Goal: Task Accomplishment & Management: Manage account settings

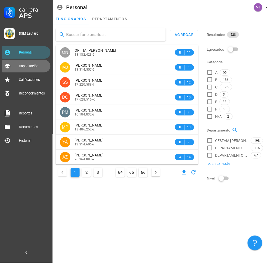
click at [28, 66] on div "Capacitación" at bounding box center [33, 66] width 29 height 4
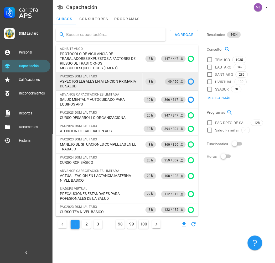
click at [174, 82] on span "49 / 50" at bounding box center [175, 81] width 14 height 6
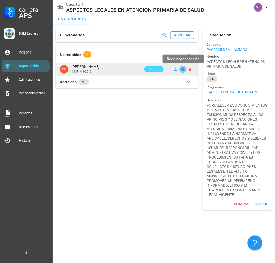
click at [183, 69] on icon "button" at bounding box center [182, 68] width 3 height 3
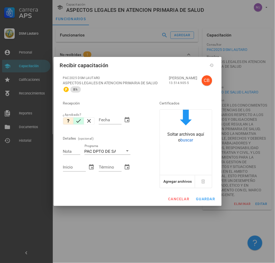
click at [77, 121] on icon "button" at bounding box center [78, 121] width 6 height 6
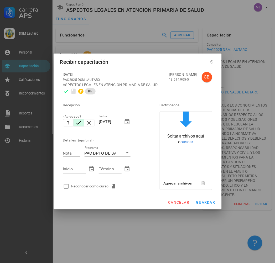
click at [121, 122] on div "Fecha [DATE]" at bounding box center [114, 122] width 31 height 17
drag, startPoint x: 121, startPoint y: 121, endPoint x: 77, endPoint y: 129, distance: 44.8
click at [77, 129] on div "Recepción ¿Aprobado? Fecha [DATE] Detalles (opcional) Nota Programa PAC DPTO DE…" at bounding box center [104, 144] width 86 height 95
type input "[DATE]"
type input "7"
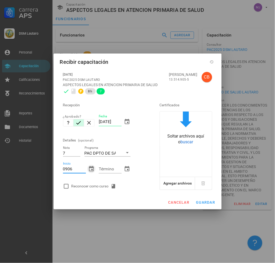
type input "[DATE]"
click at [94, 189] on div "Reconocer como curso" at bounding box center [104, 186] width 86 height 10
click at [95, 187] on div "Reconocer como curso" at bounding box center [94, 186] width 47 height 6
checkbox input "true"
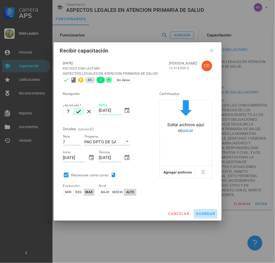
click at [209, 211] on button "guardar" at bounding box center [206, 213] width 24 height 9
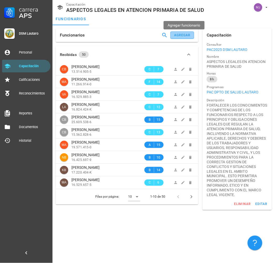
click at [189, 36] on div "agregar" at bounding box center [182, 35] width 17 height 4
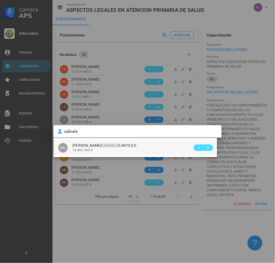
click at [122, 147] on div "[PERSON_NAME] S ANTILEO" at bounding box center [132, 145] width 120 height 4
type input "[PERSON_NAME] ANTILEO"
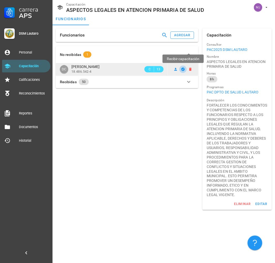
click at [183, 70] on icon "button" at bounding box center [182, 68] width 3 height 3
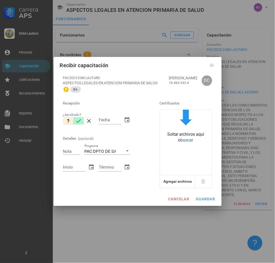
click at [81, 119] on icon "button" at bounding box center [78, 121] width 6 height 6
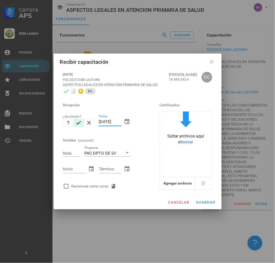
drag, startPoint x: 120, startPoint y: 122, endPoint x: 52, endPoint y: 127, distance: 67.3
click at [52, 127] on div "Carrera APS DSM Lautaro Personal Capacitación Calificaciones Reconocimientos Re…" at bounding box center [137, 131] width 275 height 263
type input "5"
type input "[DATE]"
type input "7"
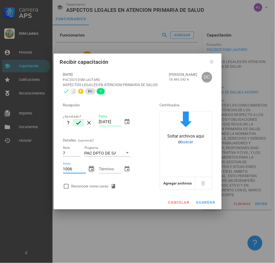
type input "[DATE]"
click at [98, 185] on div "Reconocer como curso" at bounding box center [94, 186] width 47 height 6
checkbox input "true"
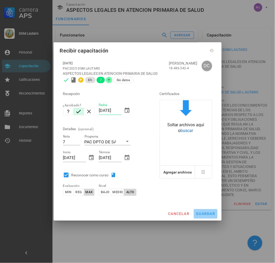
click at [196, 214] on span "guardar" at bounding box center [205, 214] width 19 height 4
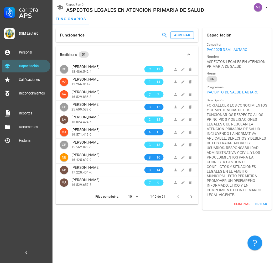
click at [103, 30] on div "Funcionarios agregar" at bounding box center [127, 35] width 142 height 14
click at [190, 35] on div "agregar" at bounding box center [182, 35] width 17 height 4
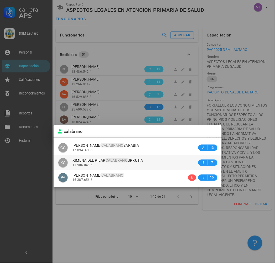
click at [144, 164] on div "11.906.046-K" at bounding box center [134, 165] width 125 height 4
type input "XIMENA DEL [PERSON_NAME]"
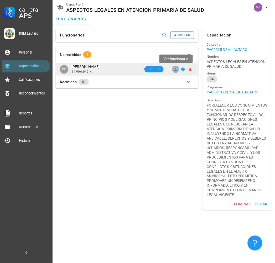
click at [176, 70] on icon at bounding box center [175, 69] width 3 height 3
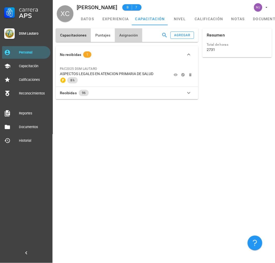
click at [129, 30] on button "Asignación" at bounding box center [129, 35] width 28 height 14
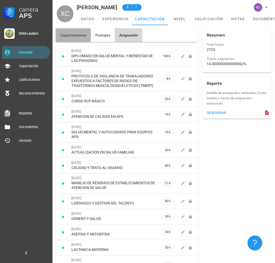
click at [76, 39] on button "Capacitaciones" at bounding box center [73, 35] width 35 height 14
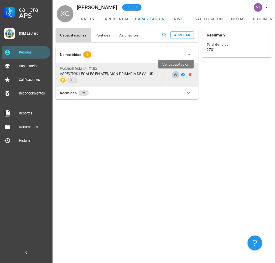
click at [174, 75] on icon at bounding box center [175, 75] width 4 height 4
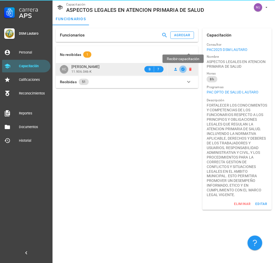
click at [183, 69] on icon "button" at bounding box center [182, 68] width 3 height 3
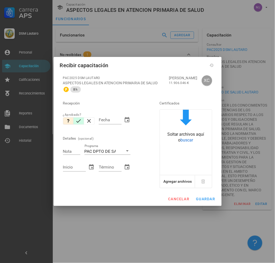
click at [81, 122] on icon "button" at bounding box center [78, 121] width 6 height 6
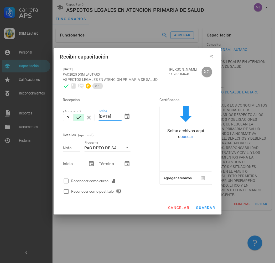
drag, startPoint x: 120, startPoint y: 118, endPoint x: 74, endPoint y: 125, distance: 45.6
click at [74, 125] on div "Recepción ¿Aprobado? Fecha [DATE] Detalles (opcional) Nota Programa PAC DPTO DE…" at bounding box center [104, 143] width 86 height 105
type input "09065"
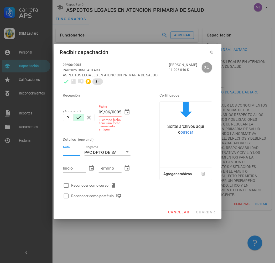
click at [118, 116] on input "09/06/0005" at bounding box center [110, 112] width 23 height 8
drag, startPoint x: 121, startPoint y: 115, endPoint x: 37, endPoint y: 120, distance: 83.8
click at [41, 120] on div "Carrera APS DSM Lautaro Personal Capacitación Calificaciones Reconocimientos Re…" at bounding box center [137, 131] width 275 height 263
type input "[DATE]"
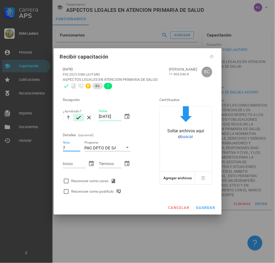
type input "7"
type input "0906"
type input "[DATE]"
click at [92, 184] on div "Reconocer como curso" at bounding box center [94, 181] width 47 height 6
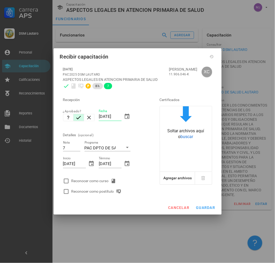
checkbox input "true"
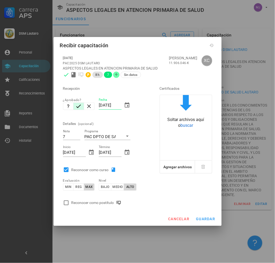
click at [89, 205] on div "Reconocer como postítulo" at bounding box center [97, 203] width 52 height 6
checkbox input "true"
click at [200, 219] on button "guardar" at bounding box center [206, 218] width 24 height 9
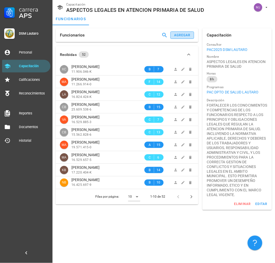
click at [187, 35] on div "agregar" at bounding box center [182, 35] width 17 height 4
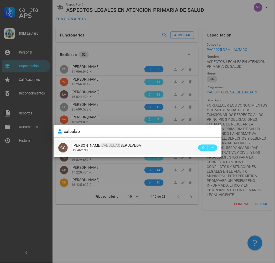
click at [112, 151] on div "19.462.988-5" at bounding box center [134, 150] width 125 height 4
type input "[PERSON_NAME] SEPULVEDA"
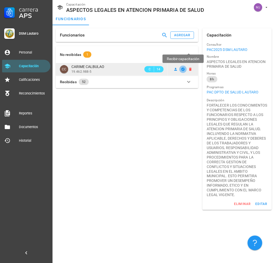
click at [184, 69] on icon "button" at bounding box center [182, 68] width 3 height 3
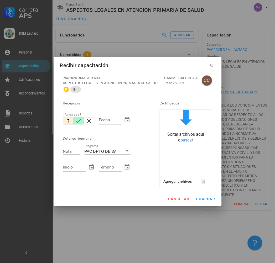
drag, startPoint x: 77, startPoint y: 121, endPoint x: 98, endPoint y: 124, distance: 22.0
click at [77, 121] on icon "button" at bounding box center [78, 121] width 6 height 6
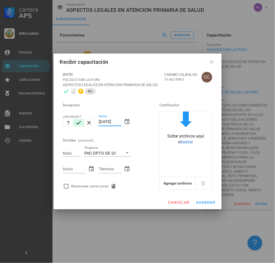
drag, startPoint x: 120, startPoint y: 123, endPoint x: 86, endPoint y: 126, distance: 34.6
click at [86, 126] on div "Recepción ¿Aprobado? Fecha [DATE] Detalles (opcional) Nota Programa PAC DPTO DE…" at bounding box center [104, 144] width 86 height 95
type input "[DATE]"
type input "7"
type input "0"
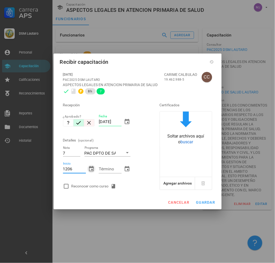
type input "[DATE]"
click at [99, 184] on div "Reconocer como curso" at bounding box center [94, 186] width 47 height 6
checkbox input "true"
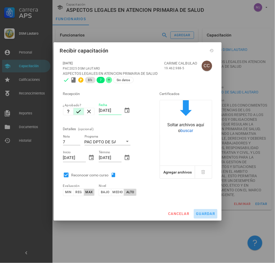
click at [200, 209] on button "guardar" at bounding box center [206, 213] width 24 height 9
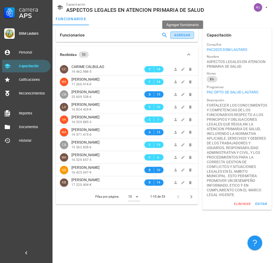
click at [182, 35] on div "agregar" at bounding box center [182, 35] width 17 height 4
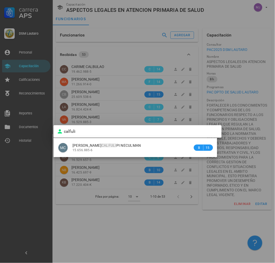
click at [116, 153] on div "[PERSON_NAME] CALFULI PI NECULMAN 15.656.885-6" at bounding box center [132, 147] width 120 height 15
type input "[PERSON_NAME] CALFULIPI NECULMAN"
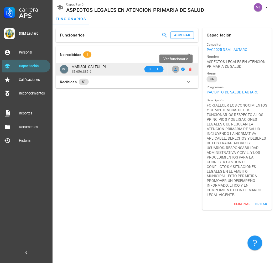
click at [174, 69] on icon at bounding box center [175, 69] width 4 height 4
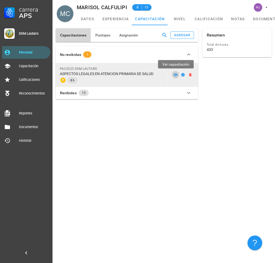
click at [177, 75] on icon at bounding box center [176, 74] width 4 height 3
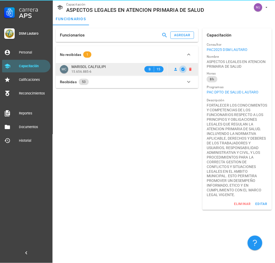
click at [182, 69] on icon "button" at bounding box center [182, 68] width 3 height 3
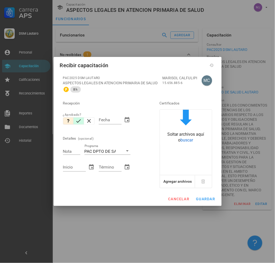
click at [81, 121] on icon "button" at bounding box center [78, 121] width 6 height 6
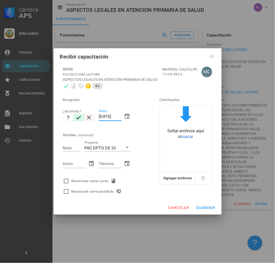
drag, startPoint x: 120, startPoint y: 116, endPoint x: 85, endPoint y: 121, distance: 35.2
click at [85, 121] on div "Recepción ¿Aprobado? Fecha [DATE] Detalles (opcional) Nota Programa PAC DPTO DE…" at bounding box center [104, 143] width 86 height 105
type input "0"
type input "[DATE]"
type input "7"
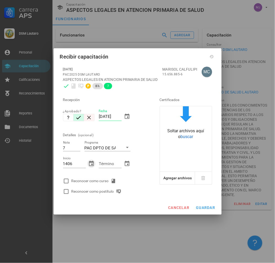
type input "[DATE]"
click at [97, 175] on div "Término [DATE]" at bounding box center [115, 164] width 36 height 23
click at [98, 179] on div "Reconocer como curso" at bounding box center [94, 181] width 47 height 6
checkbox input "true"
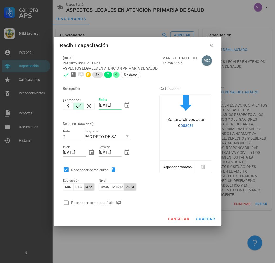
click at [103, 204] on div "Reconocer como postítulo" at bounding box center [97, 203] width 52 height 6
checkbox input "true"
click at [205, 217] on span "guardar" at bounding box center [205, 219] width 19 height 4
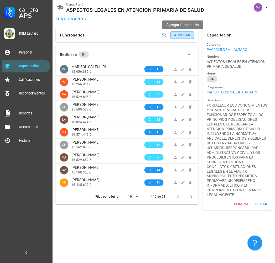
click at [173, 33] on button "agregar" at bounding box center [182, 34] width 24 height 7
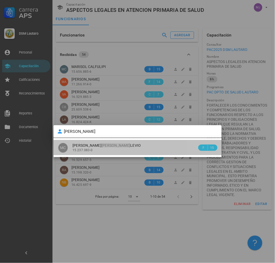
click at [107, 148] on div "15.237.083-0" at bounding box center [134, 150] width 125 height 4
type input "[PERSON_NAME]"
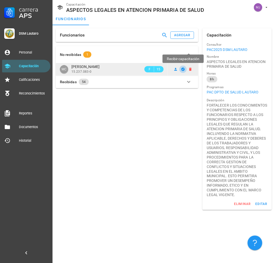
click at [181, 68] on icon "button" at bounding box center [182, 68] width 3 height 3
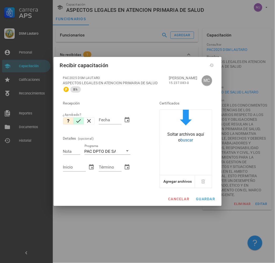
click at [82, 121] on button "button" at bounding box center [78, 120] width 10 height 7
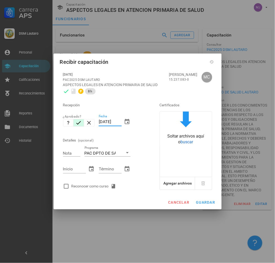
drag, startPoint x: 121, startPoint y: 121, endPoint x: 49, endPoint y: 125, distance: 72.2
click at [49, 126] on div "Carrera APS DSM Lautaro Personal Capacitación Calificaciones Reconocimientos Re…" at bounding box center [137, 131] width 275 height 263
type input "[DATE]"
type input "7"
type input "0906"
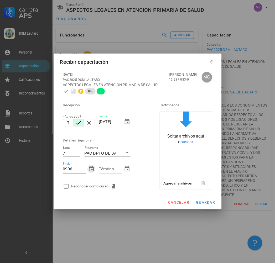
type input "[DATE]"
click at [94, 186] on div "Reconocer como curso" at bounding box center [94, 186] width 47 height 6
checkbox input "true"
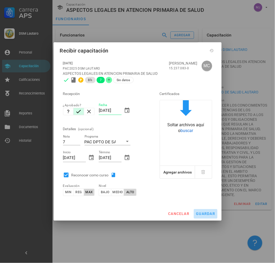
click at [207, 213] on span "guardar" at bounding box center [205, 214] width 19 height 4
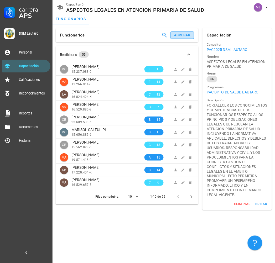
click at [184, 36] on div "agregar" at bounding box center [182, 35] width 17 height 4
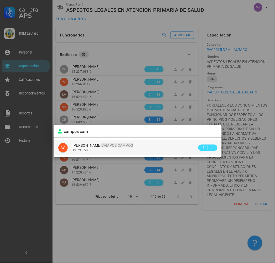
click at [109, 150] on div "19.791.588-9" at bounding box center [134, 150] width 125 height 4
type input "[PERSON_NAME]"
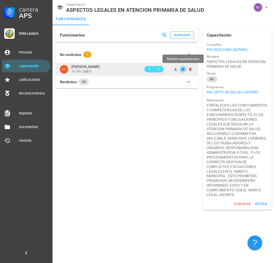
click at [182, 69] on icon "button" at bounding box center [182, 68] width 3 height 3
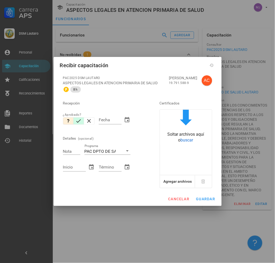
click at [78, 122] on icon "button" at bounding box center [78, 121] width 6 height 6
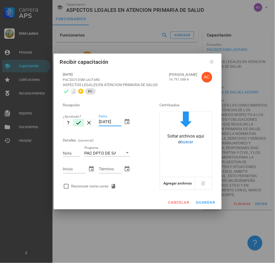
drag, startPoint x: 121, startPoint y: 123, endPoint x: 62, endPoint y: 123, distance: 58.8
click at [62, 123] on div "Recepción ¿Aprobado? Fecha [DATE] Detalles (opcional) Nota Programa PAC DPTO DE…" at bounding box center [104, 144] width 86 height 95
type input "1006"
type input "[DATE]"
type input "7"
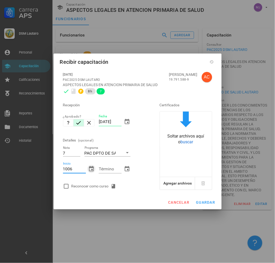
type input "[DATE]"
click at [71, 191] on div "[DATE] PAC2025 DSM LAUTARO ASPECTOS LEGALES EN ATENCION PRIMARIA DE SALUD 8 h 7…" at bounding box center [137, 131] width 155 height 124
click at [74, 188] on div "Reconocer como curso" at bounding box center [94, 186] width 47 height 6
checkbox input "true"
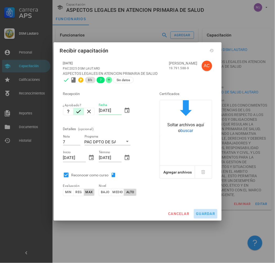
click at [215, 212] on span "guardar" at bounding box center [205, 214] width 19 height 4
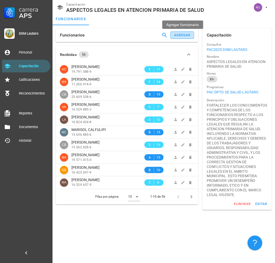
click at [180, 35] on div "agregar" at bounding box center [182, 35] width 17 height 4
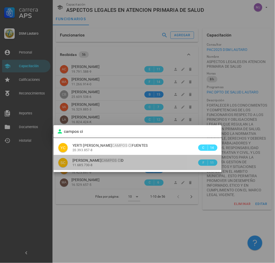
click at [113, 157] on div "[PERSON_NAME] CI D 11.685.730-8" at bounding box center [134, 162] width 125 height 15
type input "[PERSON_NAME]"
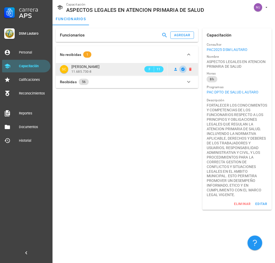
click at [184, 70] on icon "button" at bounding box center [183, 69] width 4 height 4
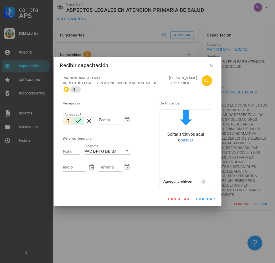
click at [78, 123] on icon "button" at bounding box center [78, 121] width 6 height 6
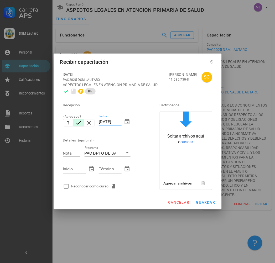
drag, startPoint x: 121, startPoint y: 122, endPoint x: 74, endPoint y: 122, distance: 46.7
click at [74, 122] on div "Recepción ¿Aprobado? Fecha [DATE] Detalles (opcional) Nota Programa PAC DPTO DE…" at bounding box center [104, 144] width 86 height 95
type input "1206"
type input "[DATE]"
type input "7"
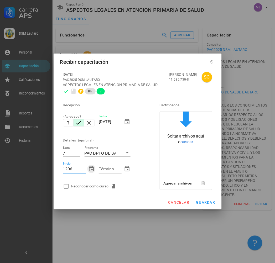
type input "[DATE]"
type input "1206"
type input "[DATE]"
click at [87, 180] on div "Recepción ¿Aprobado? Fecha [DATE] Detalles (opcional) Nota 7 Programa PAC DPTO …" at bounding box center [104, 144] width 86 height 95
click at [95, 181] on div "Recepción ¿Aprobado? Fecha [DATE] Detalles (opcional) Nota 7 Programa PAC DPTO …" at bounding box center [104, 144] width 86 height 95
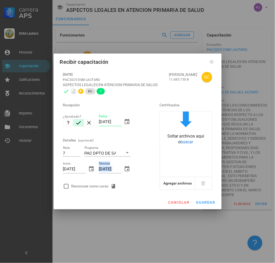
click at [99, 184] on div "Reconocer como curso" at bounding box center [94, 186] width 47 height 6
checkbox input "true"
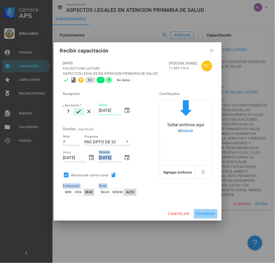
click at [213, 212] on span "guardar" at bounding box center [205, 214] width 19 height 4
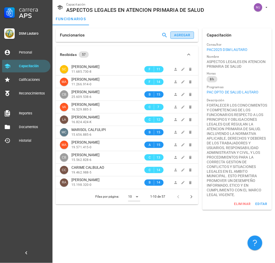
click at [186, 35] on div "agregar" at bounding box center [182, 35] width 17 height 4
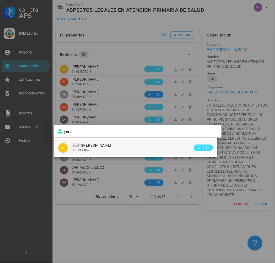
click at [131, 148] on div "20.393.857-8" at bounding box center [132, 150] width 120 height 4
type input "YERTI [PERSON_NAME]"
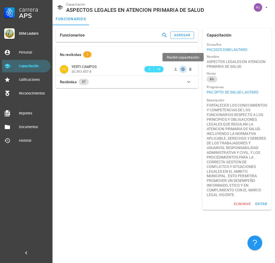
click at [181, 68] on icon "button" at bounding box center [183, 69] width 4 height 4
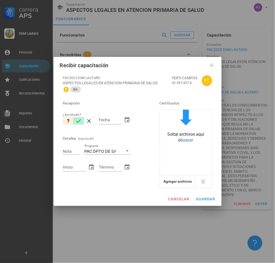
click at [83, 122] on button "button" at bounding box center [78, 120] width 10 height 7
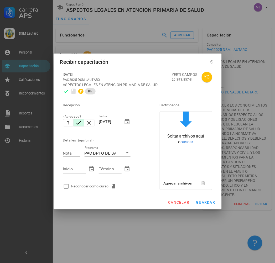
click at [122, 122] on div "Fecha [DATE]" at bounding box center [114, 122] width 31 height 17
drag, startPoint x: 121, startPoint y: 120, endPoint x: 112, endPoint y: 120, distance: 8.7
click at [112, 120] on input "[DATE]" at bounding box center [110, 122] width 23 height 8
click at [115, 129] on div at bounding box center [110, 130] width 23 height 4
drag, startPoint x: 121, startPoint y: 122, endPoint x: 25, endPoint y: 122, distance: 95.2
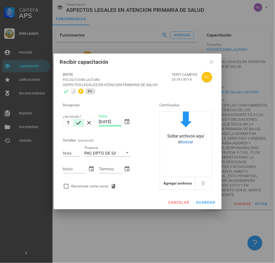
click at [25, 122] on div "Carrera APS DSM Lautaro Personal Capacitación Calificaciones Reconocimientos Re…" at bounding box center [137, 131] width 275 height 263
type input "1106"
type input "[DATE]"
type input "7"
type input "[DATE]"
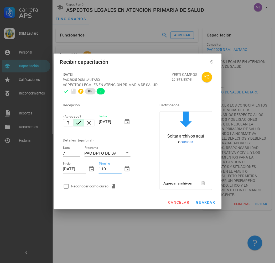
type input "110"
click at [113, 169] on input "110" at bounding box center [110, 169] width 23 height 8
type input "[DATE]"
click at [95, 181] on div "Reconocer como curso" at bounding box center [104, 186] width 86 height 10
click at [93, 186] on div "Reconocer como curso" at bounding box center [94, 186] width 47 height 6
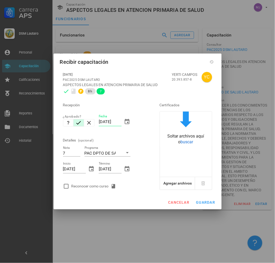
checkbox input "true"
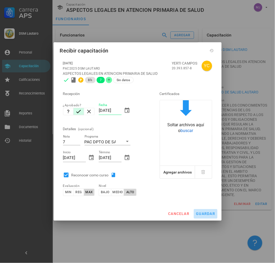
click at [207, 213] on span "guardar" at bounding box center [205, 214] width 19 height 4
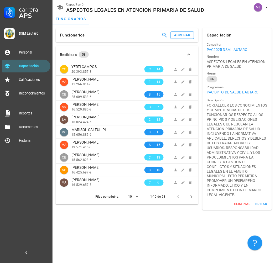
click at [194, 37] on div "Funcionarios agregar" at bounding box center [127, 35] width 142 height 14
click at [190, 36] on button "agregar" at bounding box center [182, 34] width 24 height 7
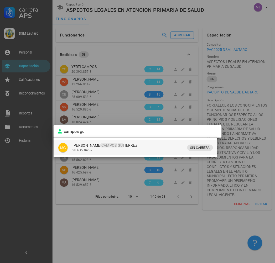
click at [151, 147] on div "[PERSON_NAME]" at bounding box center [129, 145] width 114 height 4
type input "[PERSON_NAME]"
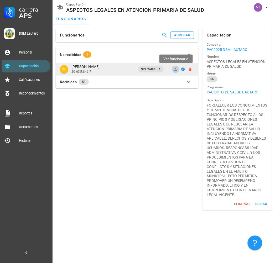
click at [175, 67] on icon at bounding box center [175, 69] width 4 height 4
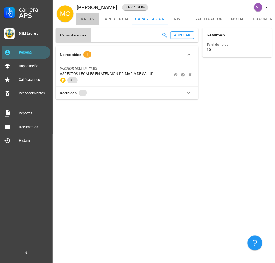
click at [88, 18] on link "datos" at bounding box center [88, 19] width 24 height 13
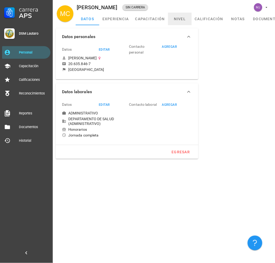
click at [177, 19] on link "nivel" at bounding box center [180, 19] width 24 height 13
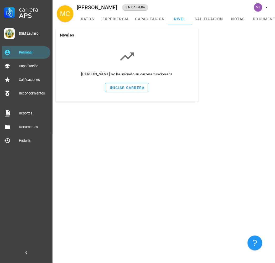
click at [122, 93] on div "iniciar carrera" at bounding box center [127, 89] width 128 height 13
click at [124, 89] on div "iniciar carrera" at bounding box center [126, 88] width 35 height 4
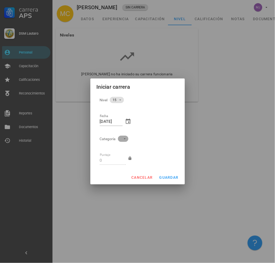
click at [119, 141] on span at bounding box center [123, 139] width 10 height 6
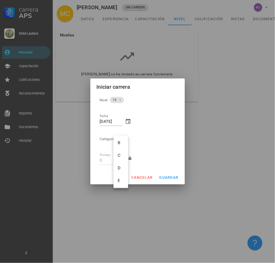
scroll to position [27, 0]
click at [120, 167] on div "E" at bounding box center [120, 167] width 15 height 13
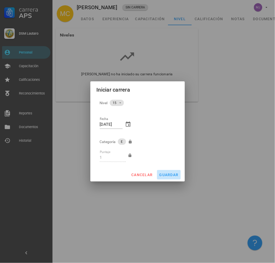
click at [165, 173] on span "guardar" at bounding box center [168, 175] width 19 height 4
type input "0"
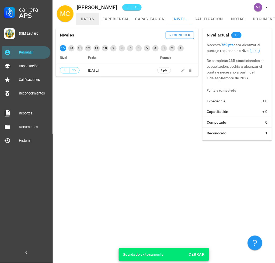
click at [87, 22] on link "datos" at bounding box center [88, 19] width 24 height 13
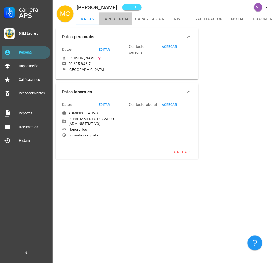
click at [109, 13] on link "experiencia" at bounding box center [115, 19] width 33 height 13
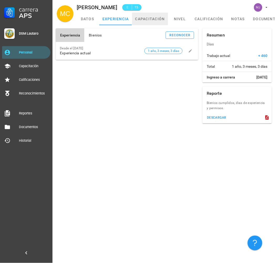
click at [150, 17] on link "capacitación" at bounding box center [150, 19] width 36 height 13
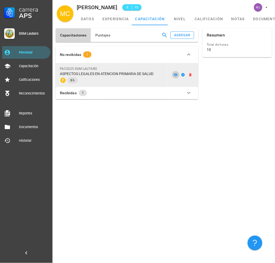
click at [175, 74] on icon at bounding box center [175, 75] width 4 height 4
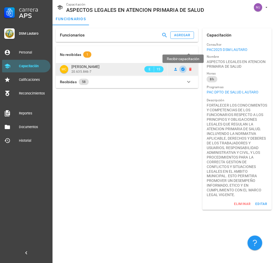
click at [182, 70] on icon "button" at bounding box center [182, 68] width 3 height 3
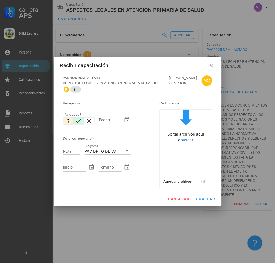
click at [79, 124] on icon "button" at bounding box center [78, 121] width 6 height 6
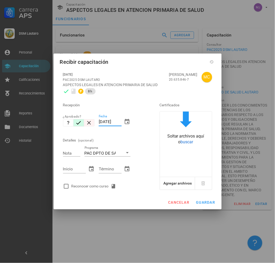
drag, startPoint x: 121, startPoint y: 121, endPoint x: 85, endPoint y: 121, distance: 35.9
click at [88, 121] on div "Recepción ¿Aprobado? Fecha [DATE] Detalles (opcional) Nota Programa PAC DPTO DE…" at bounding box center [104, 144] width 86 height 95
type input "[DATE]"
type input "7"
type input "[DATE]"
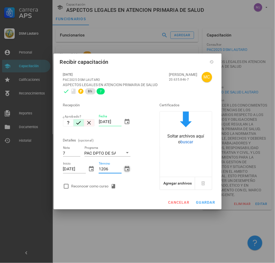
type input "[DATE]"
click at [91, 184] on div "Reconocer como curso" at bounding box center [94, 186] width 47 height 6
checkbox input "true"
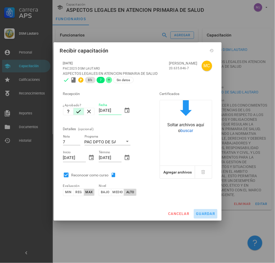
click at [205, 216] on button "guardar" at bounding box center [206, 213] width 24 height 9
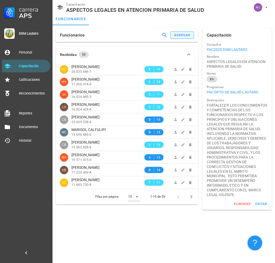
click at [184, 31] on div "Funcionarios agregar" at bounding box center [127, 35] width 142 height 14
click at [184, 35] on div "agregar" at bounding box center [182, 35] width 17 height 4
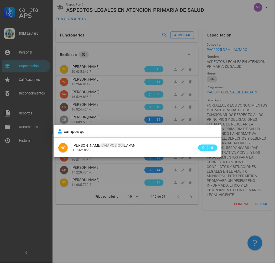
click at [123, 156] on div "NC [PERSON_NAME] QUI LAPAN 15.562.855-3 C 6" at bounding box center [138, 147] width 168 height 19
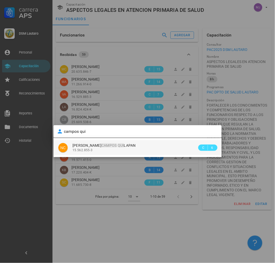
click at [123, 151] on div "15.562.855-3" at bounding box center [134, 150] width 125 height 4
type input "[PERSON_NAME]"
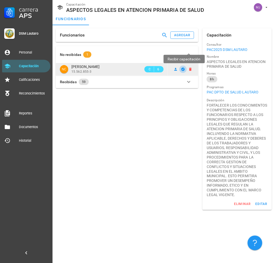
click at [183, 66] on button "button" at bounding box center [182, 69] width 7 height 7
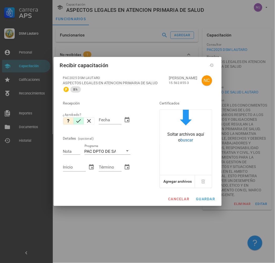
click at [80, 121] on icon "button" at bounding box center [78, 121] width 6 height 6
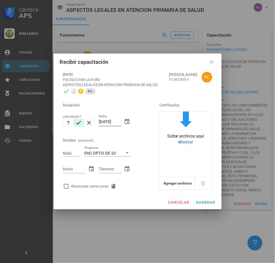
click at [121, 120] on div "Fecha [DATE]" at bounding box center [114, 122] width 31 height 17
drag, startPoint x: 116, startPoint y: 122, endPoint x: 71, endPoint y: 123, distance: 45.6
click at [71, 123] on div "Recepción ¿Aprobado? Fecha [DATE] Detalles (opcional) Nota Programa PAC DPTO DE…" at bounding box center [104, 144] width 86 height 95
type input "[DATE]"
type input "7"
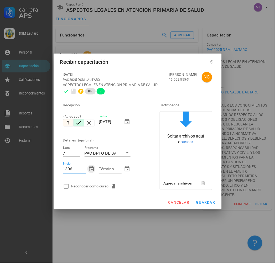
type input "[DATE]"
click at [109, 169] on input "[DATE]" at bounding box center [110, 169] width 23 height 8
type input "[DATE]"
click at [97, 184] on div "Reconocer como curso" at bounding box center [94, 186] width 47 height 6
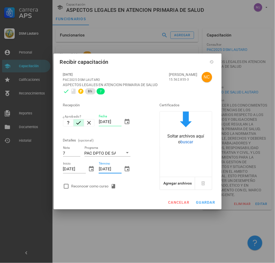
checkbox input "true"
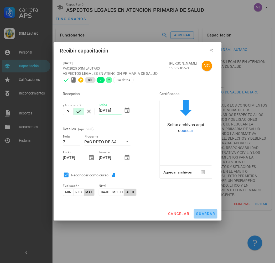
click at [212, 213] on span "guardar" at bounding box center [205, 214] width 19 height 4
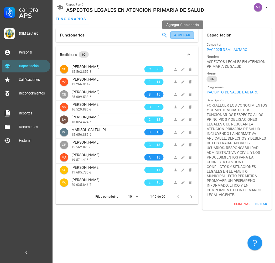
click at [183, 37] on button "agregar" at bounding box center [182, 34] width 24 height 7
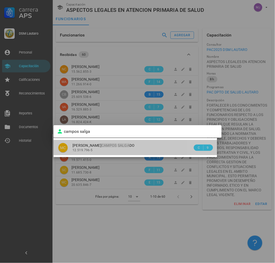
click at [118, 149] on div "12.519.796-5" at bounding box center [132, 150] width 120 height 4
type input "[PERSON_NAME]"
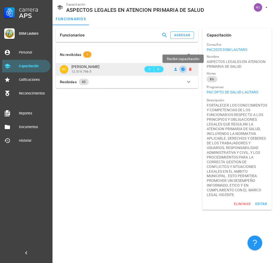
click at [184, 68] on icon "button" at bounding box center [183, 69] width 4 height 4
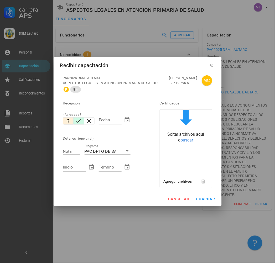
click at [78, 121] on icon "button" at bounding box center [78, 120] width 5 height 3
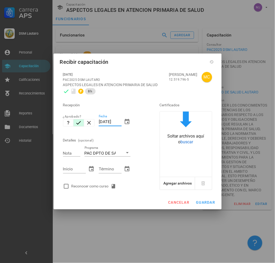
drag, startPoint x: 121, startPoint y: 122, endPoint x: 78, endPoint y: 120, distance: 42.8
click at [79, 121] on div "Recepción ¿Aprobado? Fecha [DATE] Detalles (opcional) Nota Programa PAC DPTO DE…" at bounding box center [104, 144] width 86 height 95
type input "[DATE]"
type input "7"
type input "[DATE]"
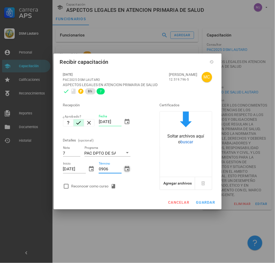
type input "[DATE]"
click at [93, 186] on div "Reconocer como curso" at bounding box center [94, 186] width 47 height 6
checkbox input "true"
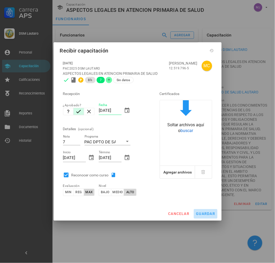
click at [213, 215] on span "guardar" at bounding box center [205, 214] width 19 height 4
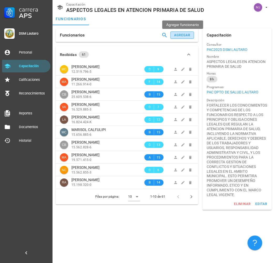
click at [188, 37] on div "agregar" at bounding box center [182, 35] width 17 height 4
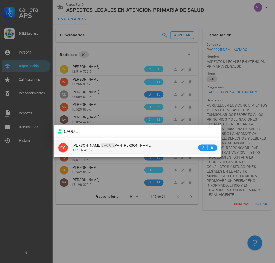
click at [108, 143] on span "[PERSON_NAME] PAN [PERSON_NAME]" at bounding box center [111, 145] width 79 height 4
type input "[PERSON_NAME] [PERSON_NAME]"
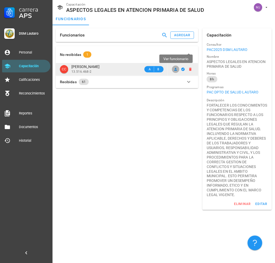
click at [174, 69] on icon at bounding box center [175, 69] width 4 height 4
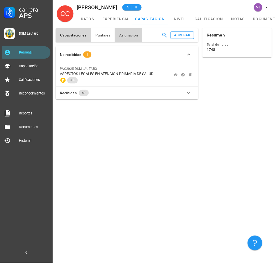
click at [131, 38] on button "Asignación" at bounding box center [129, 35] width 28 height 14
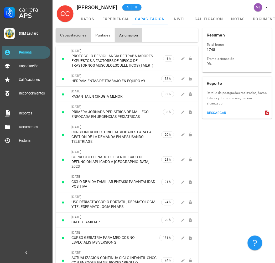
click at [80, 38] on button "Capacitaciones" at bounding box center [73, 35] width 35 height 14
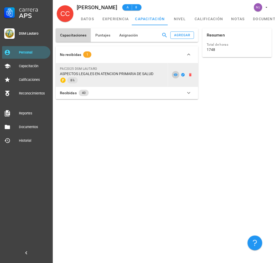
click at [176, 74] on icon at bounding box center [176, 74] width 4 height 3
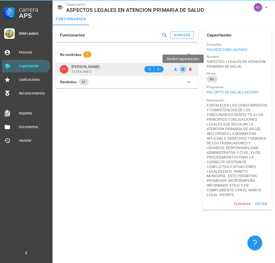
click at [184, 69] on icon "button" at bounding box center [183, 69] width 4 height 4
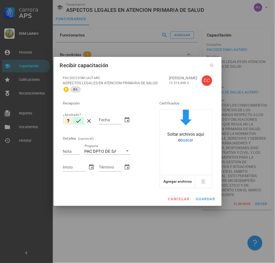
click at [76, 122] on icon "button" at bounding box center [78, 121] width 6 height 6
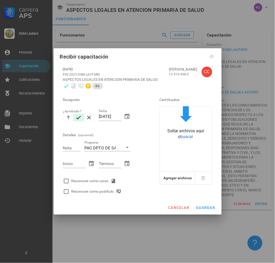
drag, startPoint x: 121, startPoint y: 119, endPoint x: 79, endPoint y: 126, distance: 43.1
click at [79, 126] on div "Recepción ¿Aprobado? Fecha [DATE] Detalles (opcional) Nota Programa PAC DPTO DE…" at bounding box center [104, 143] width 86 height 105
type input "[DATE]"
click at [67, 149] on div "Nota" at bounding box center [71, 147] width 17 height 7
type input "7"
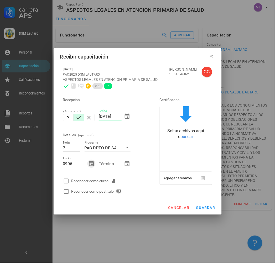
type input "[DATE]"
click at [104, 183] on div "Reconocer como curso" at bounding box center [94, 181] width 47 height 6
checkbox input "true"
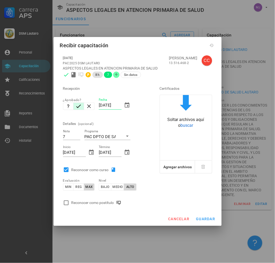
click at [110, 205] on div "Reconocer como postítulo" at bounding box center [97, 203] width 52 height 6
checkbox input "true"
click at [206, 224] on button "guardar" at bounding box center [206, 218] width 24 height 9
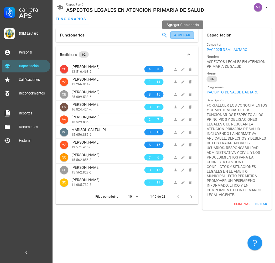
click at [186, 33] on div "agregar" at bounding box center [182, 35] width 17 height 4
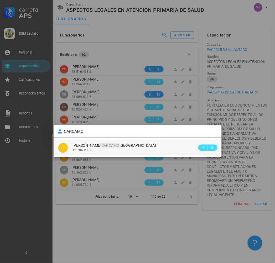
click at [129, 142] on div "[PERSON_NAME] 12.706.239-0" at bounding box center [134, 147] width 125 height 15
type input "[PERSON_NAME]"
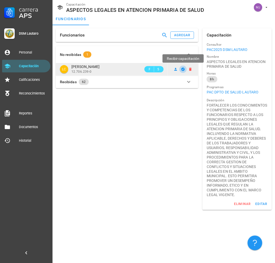
click at [181, 70] on icon "button" at bounding box center [182, 68] width 3 height 3
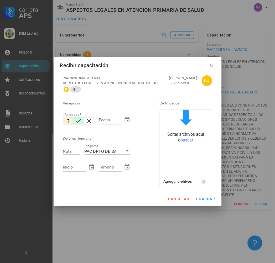
click at [76, 121] on icon "button" at bounding box center [78, 121] width 6 height 6
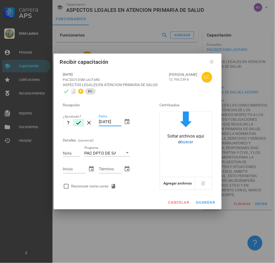
drag, startPoint x: 119, startPoint y: 122, endPoint x: 74, endPoint y: 122, distance: 44.8
click at [74, 122] on div "Recepción ¿Aprobado? Fecha [DATE] Detalles (opcional) Nota Programa PAC DPTO DE…" at bounding box center [104, 144] width 86 height 95
type input "5"
type input "1006"
type input "[DATE]"
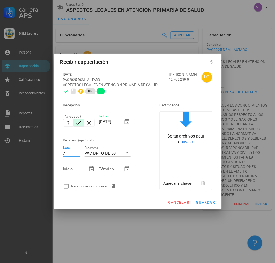
type input "7"
type input "[DATE]"
click at [111, 184] on icon at bounding box center [113, 186] width 5 height 5
checkbox input "true"
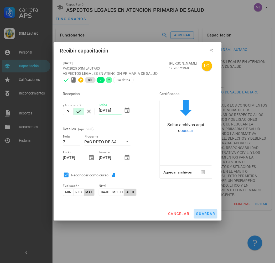
click at [197, 212] on span "guardar" at bounding box center [205, 214] width 19 height 4
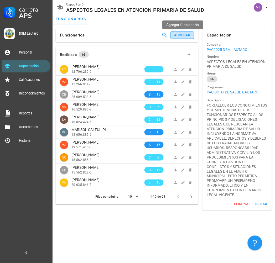
click at [188, 38] on button "agregar" at bounding box center [182, 34] width 24 height 7
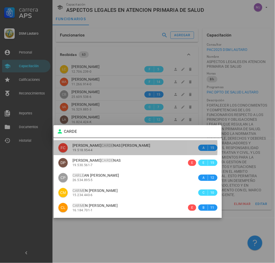
click at [113, 144] on mark "CARDE" at bounding box center [107, 145] width 12 height 4
type input "[PERSON_NAME]"
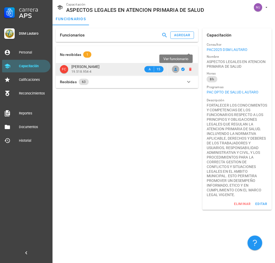
click at [176, 66] on link at bounding box center [175, 69] width 7 height 7
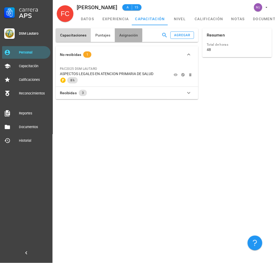
click at [136, 37] on span "Asignación" at bounding box center [128, 35] width 19 height 4
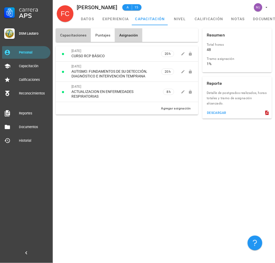
click at [77, 36] on span "Capacitaciones" at bounding box center [73, 35] width 27 height 4
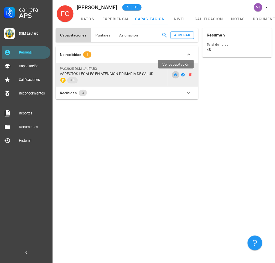
click at [175, 74] on icon at bounding box center [176, 74] width 4 height 3
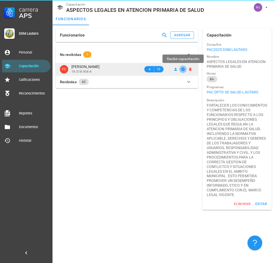
click at [182, 69] on icon "button" at bounding box center [183, 69] width 4 height 4
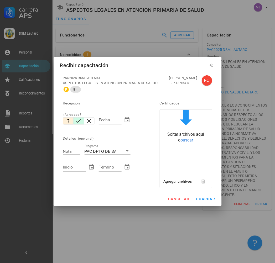
click at [77, 124] on icon "button" at bounding box center [78, 121] width 6 height 6
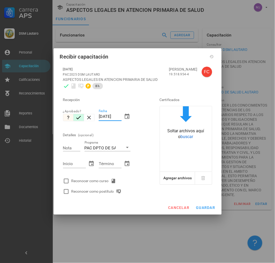
drag, startPoint x: 104, startPoint y: 117, endPoint x: 63, endPoint y: 117, distance: 40.9
click at [63, 117] on div "Recepción ¿Aprobado? Fecha [DATE] Detalles (opcional) Nota Programa PAC DPTO DE…" at bounding box center [104, 143] width 86 height 105
type input "1806"
type input "[DATE]"
type input "7"
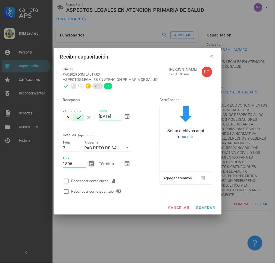
type input "[DATE]"
click at [110, 184] on div "Reconocer como curso" at bounding box center [94, 181] width 47 height 6
checkbox input "true"
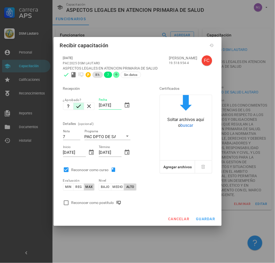
drag, startPoint x: 111, startPoint y: 202, endPoint x: 179, endPoint y: 210, distance: 68.6
click at [111, 202] on div "Reconocer como postítulo" at bounding box center [97, 203] width 52 height 6
checkbox input "true"
click at [205, 224] on button "guardar" at bounding box center [206, 218] width 24 height 9
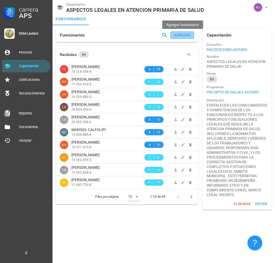
click at [185, 32] on button "agregar" at bounding box center [182, 34] width 24 height 7
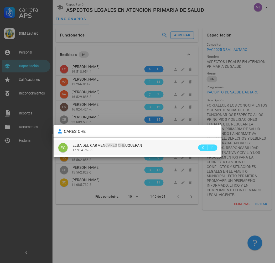
click at [140, 146] on span "ELBA DEL CARMEN CARES CHE UQUEPAN" at bounding box center [107, 145] width 70 height 4
type input "ELBA DEL CARMEN CARES CHEUQUEPAN"
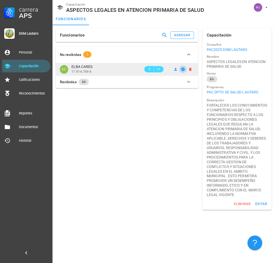
click at [183, 67] on icon "button" at bounding box center [182, 68] width 3 height 3
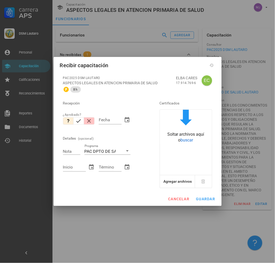
click at [84, 123] on button "button" at bounding box center [89, 120] width 10 height 7
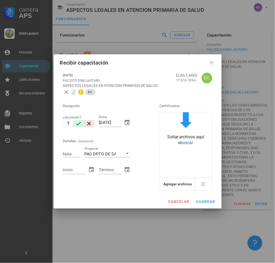
click at [80, 121] on icon "button" at bounding box center [78, 123] width 6 height 6
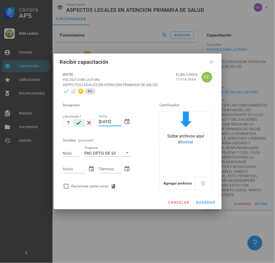
drag, startPoint x: 121, startPoint y: 123, endPoint x: 88, endPoint y: 123, distance: 33.3
click at [88, 123] on div "Recepción ¿Aprobado? Fecha [DATE] Detalles (opcional) Nota Programa PAC DPTO DE…" at bounding box center [104, 144] width 86 height 95
type input "[DATE]"
type input "7"
type input "[DATE]"
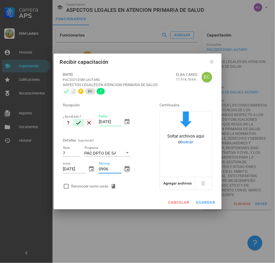
type input "[DATE]"
click at [106, 188] on div "Reconocer como curso" at bounding box center [94, 186] width 47 height 6
checkbox input "true"
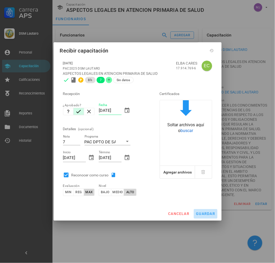
click at [207, 211] on button "guardar" at bounding box center [206, 213] width 24 height 9
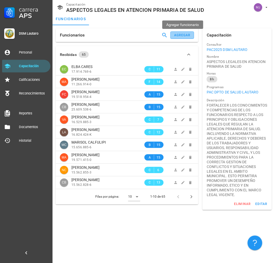
click at [171, 35] on button "agregar" at bounding box center [182, 34] width 24 height 7
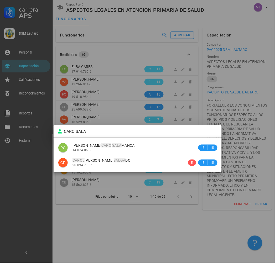
click at [103, 139] on div "PC [PERSON_NAME] MANCA 14.074.060-8 B 15 CR [PERSON_NAME] DO 20.094.710-K E B 15" at bounding box center [138, 155] width 168 height 34
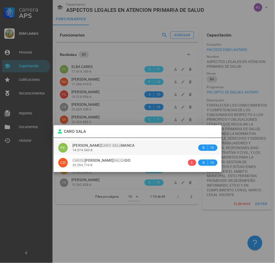
click at [98, 148] on div "14.074.060-8" at bounding box center [134, 150] width 125 height 4
type input "[PERSON_NAME]"
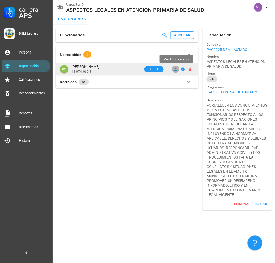
click at [176, 69] on icon at bounding box center [175, 69] width 3 height 3
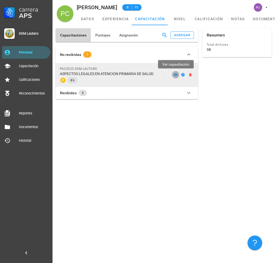
click at [173, 72] on link at bounding box center [175, 74] width 7 height 7
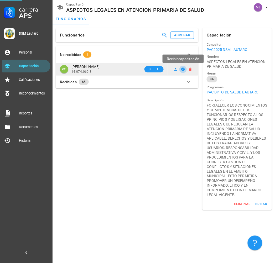
click at [183, 68] on icon "button" at bounding box center [182, 68] width 3 height 3
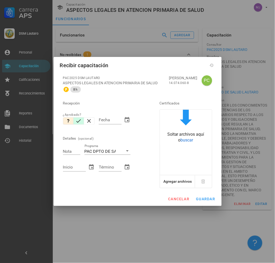
click at [77, 122] on icon "button" at bounding box center [78, 121] width 6 height 6
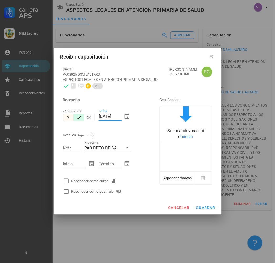
drag, startPoint x: 120, startPoint y: 115, endPoint x: 63, endPoint y: 116, distance: 56.9
click at [63, 116] on div "Recepción ¿Aprobado? Fecha [DATE] Detalles (opcional) Nota Programa PAC DPTO DE…" at bounding box center [104, 143] width 86 height 105
type input "0"
type input "[DATE]"
type input "7"
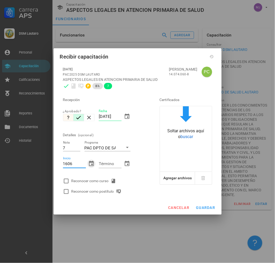
type input "[DATE]"
click at [94, 178] on div "Reconocer como curso" at bounding box center [94, 181] width 47 height 6
checkbox input "true"
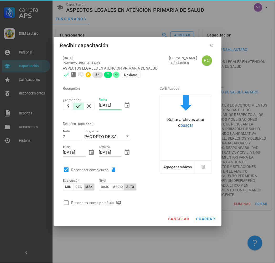
click at [98, 203] on div "Reconocer como postítulo" at bounding box center [97, 203] width 52 height 6
checkbox input "true"
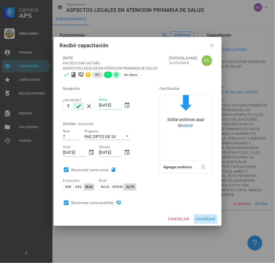
click at [205, 220] on span "guardar" at bounding box center [205, 219] width 19 height 4
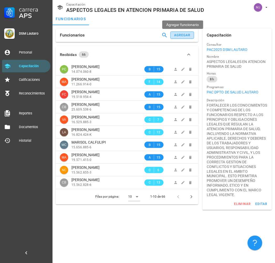
click at [184, 34] on div "agregar" at bounding box center [182, 35] width 17 height 4
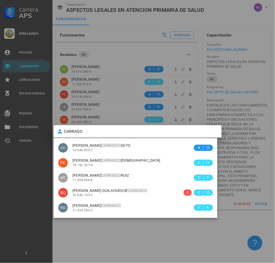
click at [148, 157] on div "[PERSON_NAME] 18.182.367-4" at bounding box center [132, 162] width 120 height 15
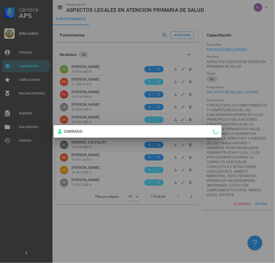
type input "[PERSON_NAME]"
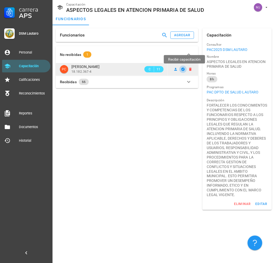
click at [183, 69] on icon "button" at bounding box center [183, 69] width 4 height 4
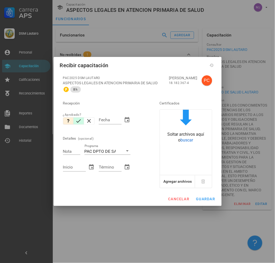
click at [78, 122] on icon "button" at bounding box center [78, 120] width 5 height 3
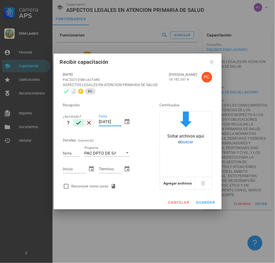
drag, startPoint x: 120, startPoint y: 121, endPoint x: 89, endPoint y: 122, distance: 31.0
click at [89, 122] on div "Recepción ¿Aprobado? Fecha [DATE] Detalles (opcional) Nota Programa PAC DPTO DE…" at bounding box center [104, 144] width 86 height 95
type input "[DATE]"
type input "7"
type input "[DATE]"
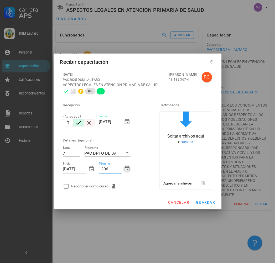
type input "[DATE]"
click at [103, 185] on div "Reconocer como curso" at bounding box center [94, 186] width 47 height 6
checkbox input "true"
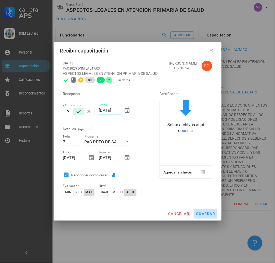
click at [208, 213] on span "guardar" at bounding box center [205, 214] width 19 height 4
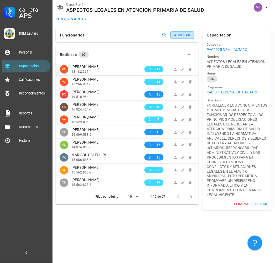
click at [178, 37] on button "agregar" at bounding box center [182, 34] width 24 height 7
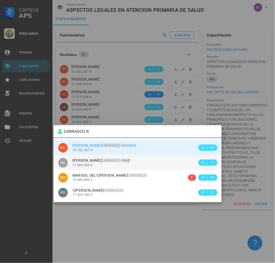
click at [111, 164] on div "11.804.066-K" at bounding box center [134, 165] width 125 height 4
type input "[PERSON_NAME]"
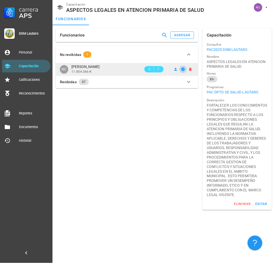
click at [182, 68] on icon "button" at bounding box center [182, 68] width 3 height 3
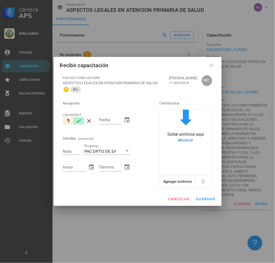
drag, startPoint x: 76, startPoint y: 121, endPoint x: 79, endPoint y: 120, distance: 3.0
click at [77, 121] on icon "button" at bounding box center [78, 121] width 6 height 6
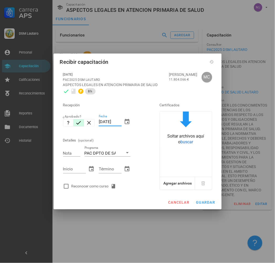
drag, startPoint x: 121, startPoint y: 123, endPoint x: 61, endPoint y: 126, distance: 60.1
click at [60, 128] on div "[DATE] PAC2025 DSM LAUTARO ASPECTOS LEGALES EN ATENCION PRIMARIA DE SALUD 8 h […" at bounding box center [137, 131] width 155 height 124
type input "0906"
type input "[DATE]"
type input "7"
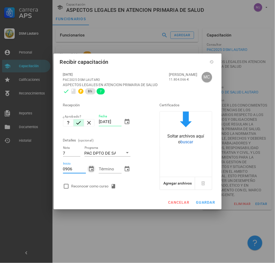
type input "[DATE]"
click at [94, 185] on div "Reconocer como curso" at bounding box center [104, 186] width 86 height 10
click at [98, 186] on div "Reconocer como curso" at bounding box center [94, 186] width 47 height 6
checkbox input "true"
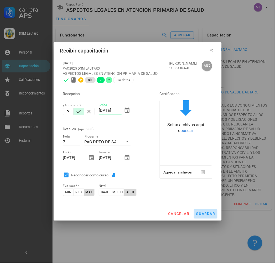
click at [197, 216] on span "guardar" at bounding box center [205, 214] width 19 height 4
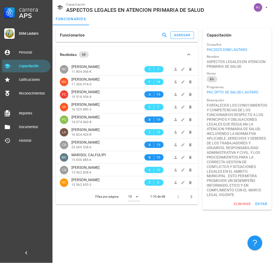
click at [187, 40] on div "Funcionarios agregar" at bounding box center [127, 35] width 142 height 14
click at [188, 35] on div "agregar" at bounding box center [182, 35] width 17 height 4
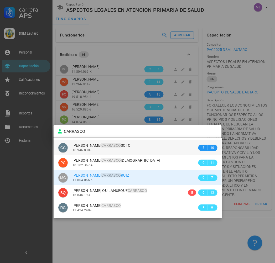
click at [112, 146] on mark "CARRASCO" at bounding box center [110, 145] width 19 height 4
type input "[PERSON_NAME]"
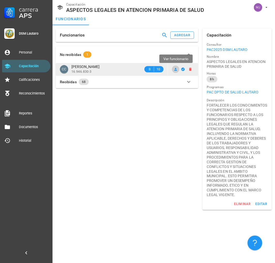
click at [178, 69] on span at bounding box center [175, 69] width 7 height 4
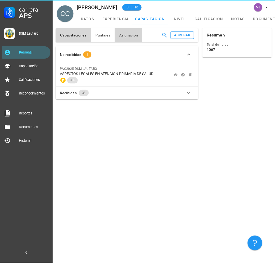
click at [124, 33] on span "Asignación" at bounding box center [128, 35] width 19 height 4
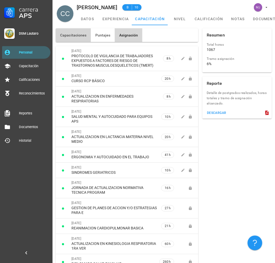
click at [74, 38] on button "Capacitaciones" at bounding box center [73, 35] width 35 height 14
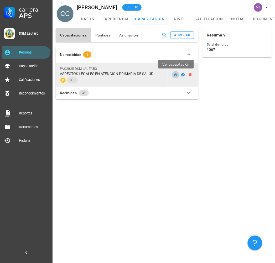
click at [176, 74] on icon at bounding box center [176, 74] width 4 height 3
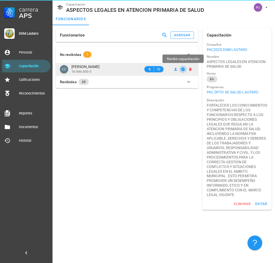
click at [182, 68] on icon "button" at bounding box center [182, 68] width 3 height 3
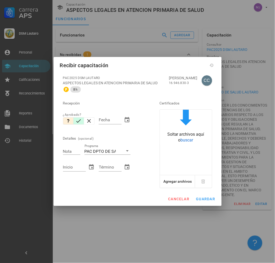
click at [77, 124] on icon "button" at bounding box center [78, 121] width 6 height 6
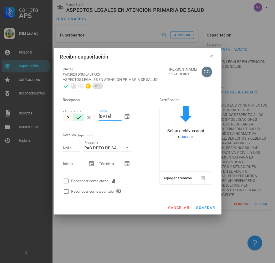
drag, startPoint x: 121, startPoint y: 119, endPoint x: 70, endPoint y: 122, distance: 51.2
click at [70, 122] on div "Recepción ¿Aprobado? Fecha [DATE] Detalles (opcional) Nota Programa PAC DPTO DE…" at bounding box center [104, 143] width 86 height 105
type input "0906"
type input "[DATE]"
type input "7"
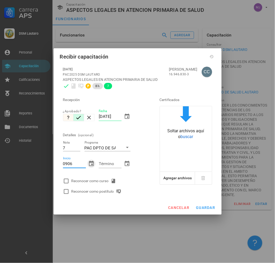
type input "[DATE]"
click at [106, 186] on div "Reconocer como curso" at bounding box center [104, 181] width 86 height 10
click at [106, 181] on div "Reconocer como curso" at bounding box center [94, 181] width 47 height 6
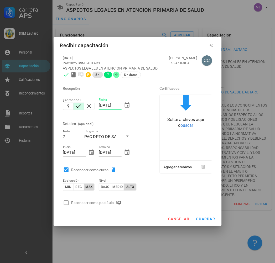
click at [103, 200] on div "Reconocer como postítulo" at bounding box center [104, 202] width 86 height 10
click at [101, 206] on div "Reconocer como postítulo" at bounding box center [97, 203] width 52 height 6
click at [203, 221] on span "guardar" at bounding box center [205, 219] width 19 height 4
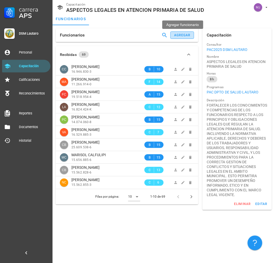
click at [186, 35] on div "agregar" at bounding box center [182, 35] width 17 height 4
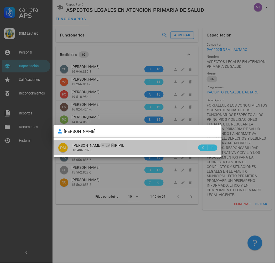
click at [124, 143] on span "[PERSON_NAME]" at bounding box center [98, 145] width 52 height 4
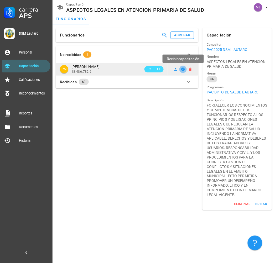
click at [184, 69] on icon "button" at bounding box center [183, 69] width 4 height 4
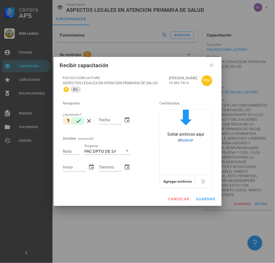
click at [81, 121] on icon "button" at bounding box center [78, 121] width 6 height 6
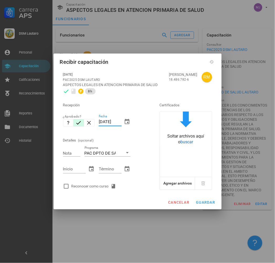
drag, startPoint x: 121, startPoint y: 122, endPoint x: 75, endPoint y: 122, distance: 45.9
click at [75, 122] on div "Recepción ¿Aprobado? Fecha [DATE] Detalles (opcional) Nota Programa PAC DPTO DE…" at bounding box center [104, 144] width 86 height 95
click at [83, 185] on div "Reconocer como curso" at bounding box center [94, 186] width 47 height 6
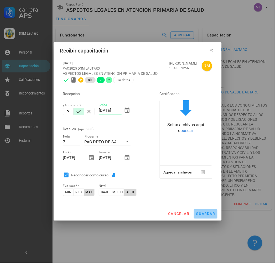
drag, startPoint x: 202, startPoint y: 212, endPoint x: 196, endPoint y: 222, distance: 12.1
click at [196, 222] on div "Carrera APS DSM Lautaro Personal Capacitación Calificaciones Reconocimientos Re…" at bounding box center [137, 131] width 275 height 263
click at [201, 215] on span "guardar" at bounding box center [205, 214] width 19 height 4
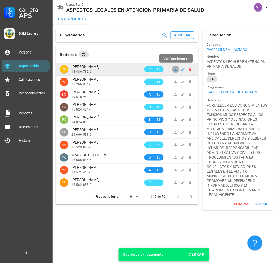
click at [174, 67] on icon at bounding box center [175, 69] width 4 height 4
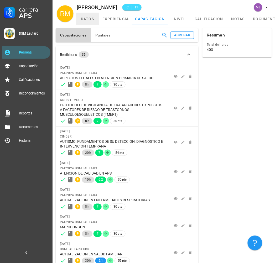
click at [83, 22] on link "datos" at bounding box center [88, 19] width 24 height 13
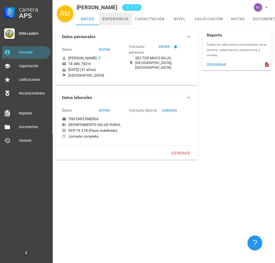
click at [122, 20] on link "experiencia" at bounding box center [115, 19] width 33 height 13
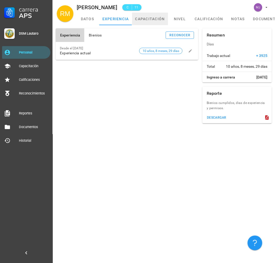
click at [161, 17] on link "capacitación" at bounding box center [150, 19] width 36 height 13
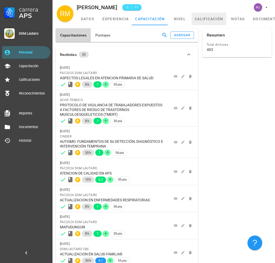
click at [192, 18] on link "calificación" at bounding box center [208, 19] width 35 height 13
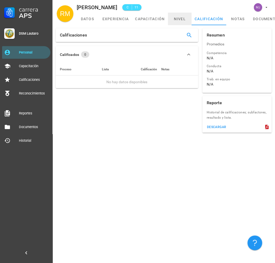
click at [180, 18] on link "nivel" at bounding box center [180, 19] width 24 height 13
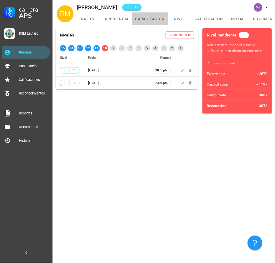
click at [149, 13] on link "capacitación" at bounding box center [150, 19] width 36 height 13
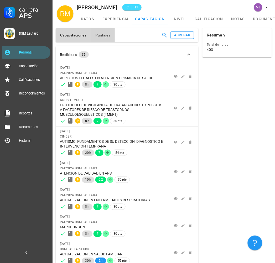
click at [97, 36] on span "Puntajes" at bounding box center [102, 35] width 15 height 4
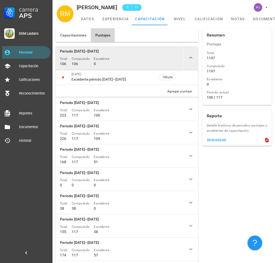
click at [194, 56] on td at bounding box center [190, 57] width 15 height 23
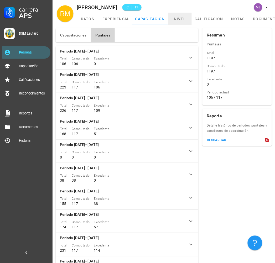
click at [182, 22] on link "nivel" at bounding box center [180, 19] width 24 height 13
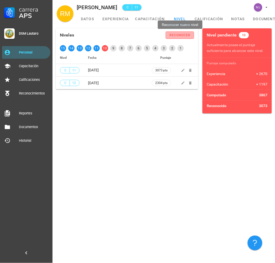
click at [176, 35] on div "reconocer" at bounding box center [180, 35] width 22 height 4
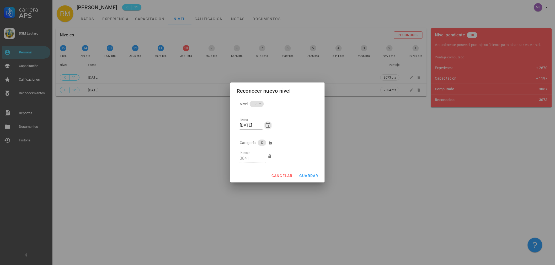
click at [269, 123] on icon "button" at bounding box center [268, 125] width 6 height 6
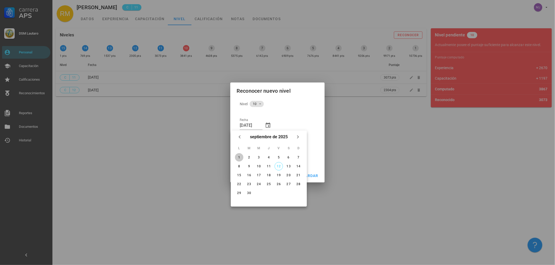
click at [241, 157] on div "1" at bounding box center [239, 158] width 8 height 4
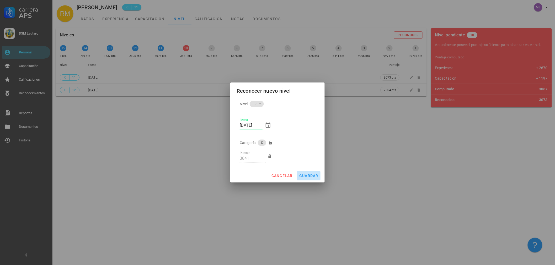
click at [274, 176] on span "guardar" at bounding box center [308, 176] width 19 height 4
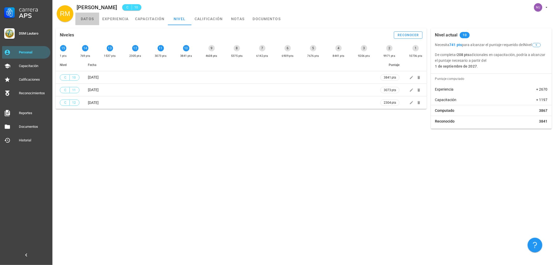
click at [88, 16] on link "datos" at bounding box center [88, 19] width 24 height 13
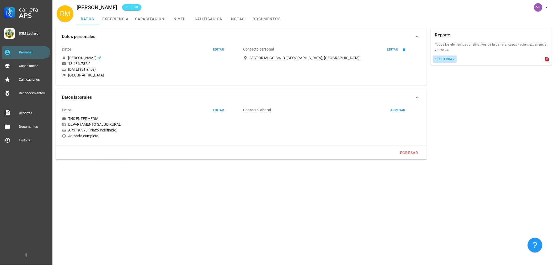
click at [274, 60] on div "descargar" at bounding box center [445, 59] width 20 height 4
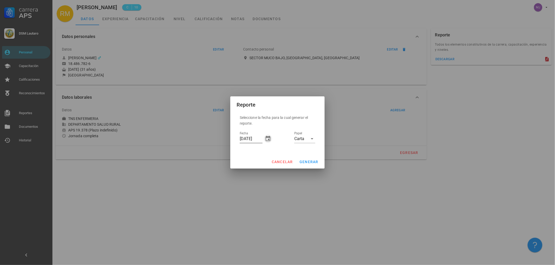
click at [268, 140] on icon "button" at bounding box center [268, 138] width 5 height 5
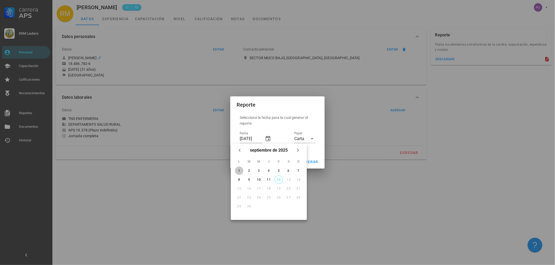
click at [240, 169] on div "1" at bounding box center [239, 171] width 8 height 4
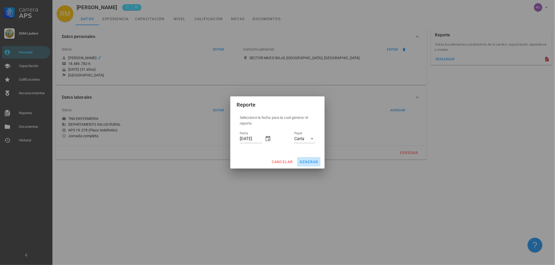
click at [274, 160] on span "generar" at bounding box center [308, 162] width 19 height 4
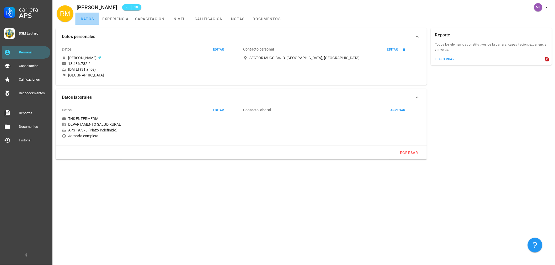
click at [80, 15] on link "datos" at bounding box center [88, 19] width 24 height 13
click at [157, 15] on link "capacitación" at bounding box center [150, 19] width 36 height 13
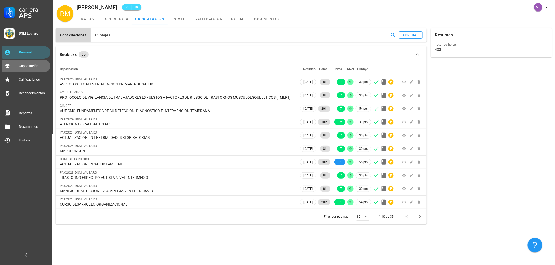
click at [29, 66] on div "Capacitación" at bounding box center [33, 66] width 29 height 4
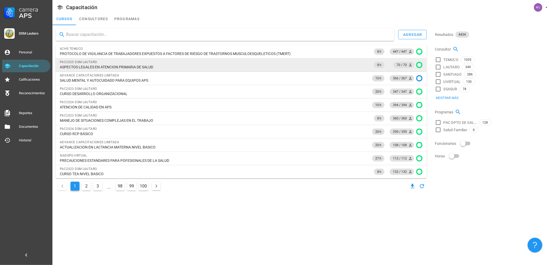
click at [274, 62] on div "70 / 70" at bounding box center [407, 65] width 29 height 6
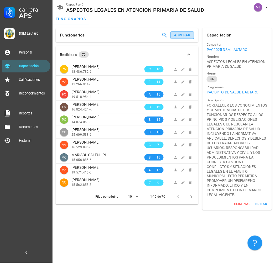
click at [193, 36] on button "agregar" at bounding box center [182, 34] width 24 height 7
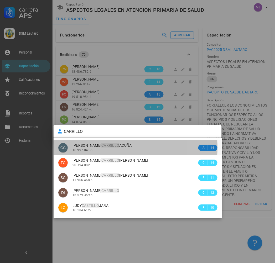
click at [127, 147] on span "[PERSON_NAME]" at bounding box center [101, 145] width 59 height 4
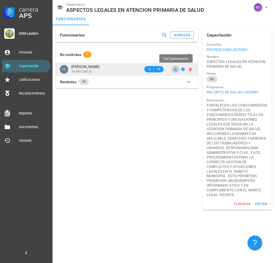
click at [176, 70] on icon at bounding box center [175, 69] width 3 height 3
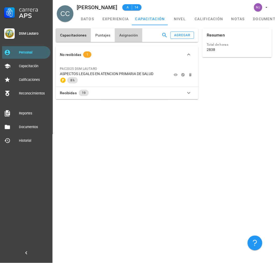
click at [127, 33] on span "Asignación" at bounding box center [128, 35] width 19 height 4
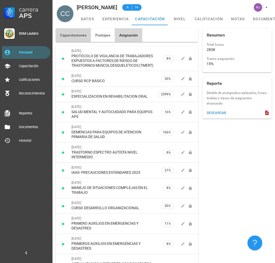
click at [67, 35] on span "Capacitaciones" at bounding box center [73, 35] width 27 height 4
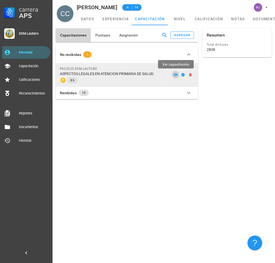
click at [174, 75] on icon at bounding box center [176, 74] width 4 height 3
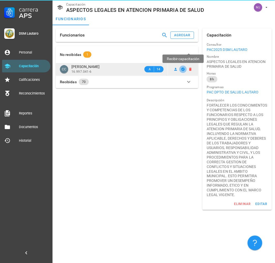
click at [184, 71] on icon "button" at bounding box center [183, 69] width 4 height 4
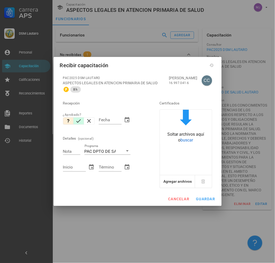
click at [80, 120] on icon "button" at bounding box center [78, 121] width 6 height 6
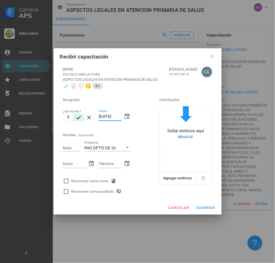
drag, startPoint x: 121, startPoint y: 119, endPoint x: 49, endPoint y: 119, distance: 72.7
click at [49, 119] on div "Carrera APS DSM Lautaro Personal Capacitación Calificaciones Reconocimientos Re…" at bounding box center [137, 131] width 275 height 263
click at [88, 182] on div "Reconocer como curso" at bounding box center [94, 181] width 47 height 6
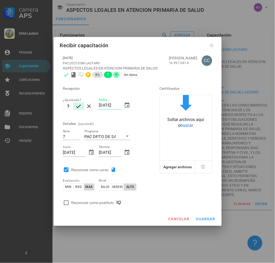
click at [101, 204] on div "Reconocer como postítulo" at bounding box center [97, 203] width 52 height 6
click at [201, 218] on button "guardar" at bounding box center [206, 218] width 24 height 9
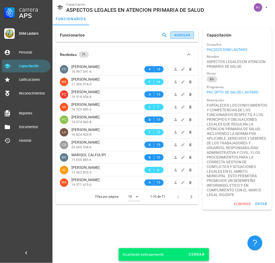
click at [179, 34] on div "agregar" at bounding box center [182, 35] width 17 height 4
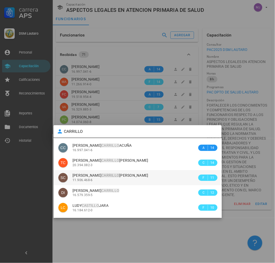
click at [107, 177] on div "[PERSON_NAME] 11.906.468-6" at bounding box center [134, 177] width 125 height 15
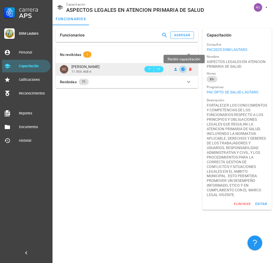
click at [183, 69] on icon "button" at bounding box center [182, 68] width 3 height 3
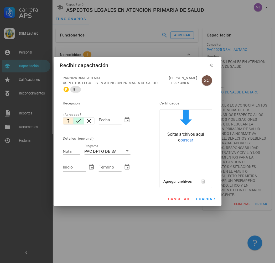
click at [81, 124] on icon "button" at bounding box center [78, 121] width 6 height 6
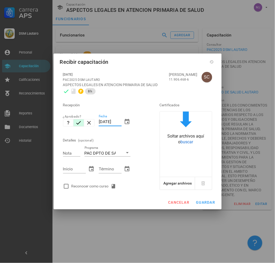
drag, startPoint x: 120, startPoint y: 122, endPoint x: 42, endPoint y: 124, distance: 77.1
click at [42, 124] on div "Carrera APS DSM Lautaro Personal Capacitación Calificaciones Reconocimientos Re…" at bounding box center [137, 131] width 275 height 263
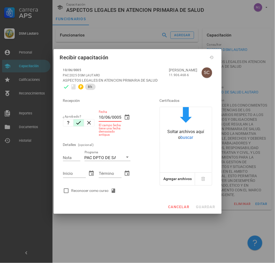
drag, startPoint x: 100, startPoint y: 117, endPoint x: 209, endPoint y: 109, distance: 109.2
click at [205, 110] on div "Recepción ¿Aprobado? Fecha 10/06/0005 El campo fecha tiene una fecha demasiado …" at bounding box center [137, 144] width 153 height 104
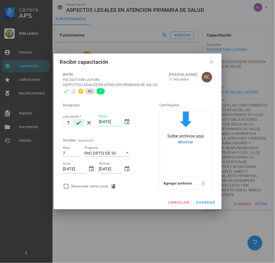
click at [85, 190] on div "Reconocer como curso" at bounding box center [104, 186] width 86 height 10
click at [88, 187] on div "Reconocer como curso" at bounding box center [94, 186] width 47 height 6
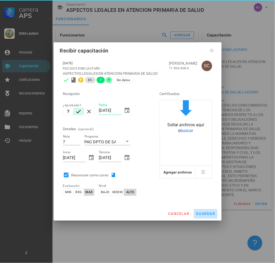
click at [201, 211] on button "guardar" at bounding box center [206, 213] width 24 height 9
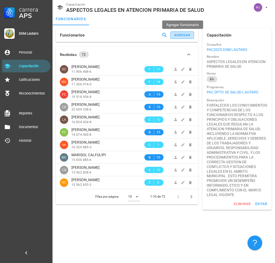
click at [183, 38] on button "agregar" at bounding box center [182, 34] width 24 height 7
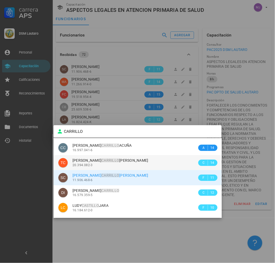
click at [110, 162] on mark "CARRILLO" at bounding box center [110, 160] width 18 height 4
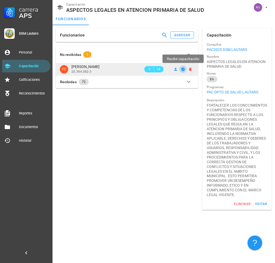
click at [183, 69] on icon "button" at bounding box center [183, 69] width 4 height 4
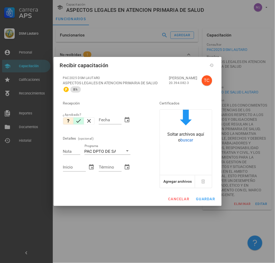
click at [81, 121] on icon "button" at bounding box center [78, 121] width 6 height 6
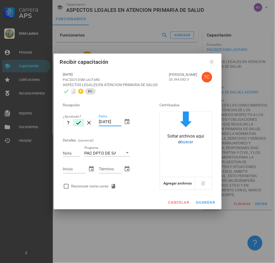
drag, startPoint x: 121, startPoint y: 124, endPoint x: 49, endPoint y: 124, distance: 72.4
click at [49, 124] on div "Carrera APS DSM Lautaro Personal Capacitación Calificaciones Reconocimientos Re…" at bounding box center [137, 131] width 275 height 263
click at [100, 184] on div "Reconocer como curso" at bounding box center [94, 186] width 47 height 6
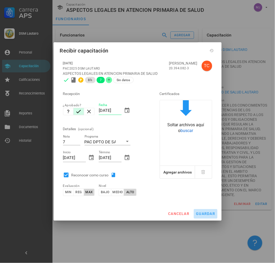
click at [214, 214] on span "guardar" at bounding box center [205, 214] width 19 height 4
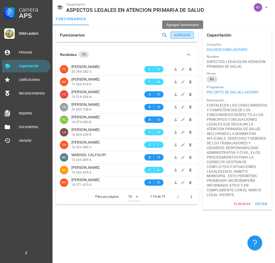
click at [189, 33] on div "agregar" at bounding box center [182, 35] width 17 height 4
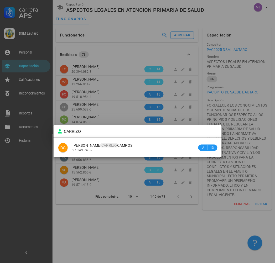
click at [108, 152] on div "[PERSON_NAME] 27.149.748-2" at bounding box center [134, 147] width 125 height 15
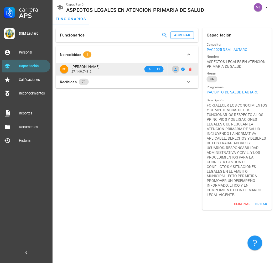
click at [173, 67] on span at bounding box center [175, 69] width 7 height 4
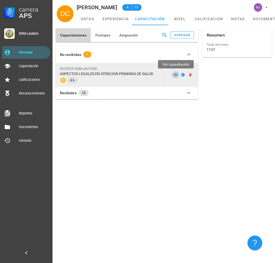
click at [175, 76] on icon at bounding box center [176, 74] width 4 height 3
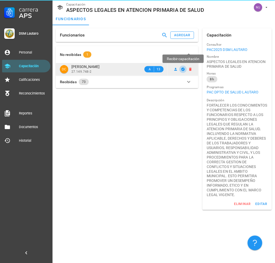
click at [183, 69] on icon "button" at bounding box center [183, 69] width 4 height 4
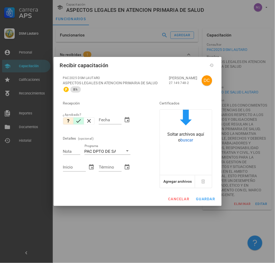
click at [77, 119] on icon "button" at bounding box center [78, 121] width 6 height 6
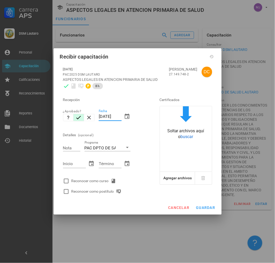
drag, startPoint x: 121, startPoint y: 116, endPoint x: 47, endPoint y: 116, distance: 73.7
click at [47, 116] on div "Carrera APS DSM Lautaro Personal Capacitación Calificaciones Reconocimientos Re…" at bounding box center [137, 131] width 275 height 263
click at [88, 179] on div "Reconocer como curso" at bounding box center [94, 181] width 47 height 6
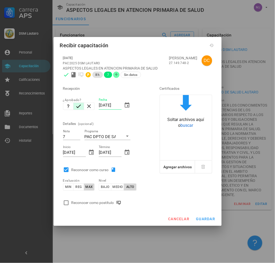
click at [111, 209] on div "[DATE] PAC2025 DSM LAUTARO ASPECTOS LEGALES EN ATENCION PRIMARIA DE SALUD 8 h 7…" at bounding box center [138, 132] width 168 height 160
click at [113, 204] on div "Reconocer como postítulo" at bounding box center [97, 203] width 52 height 6
click at [200, 222] on button "guardar" at bounding box center [206, 218] width 24 height 9
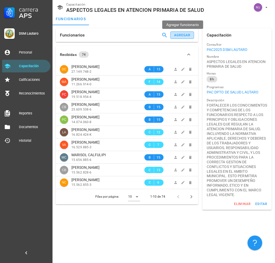
click at [181, 34] on div "agregar" at bounding box center [182, 35] width 17 height 4
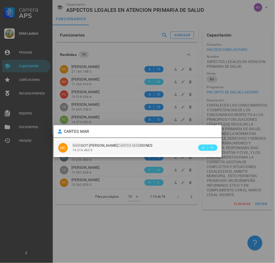
click at [161, 145] on div "MAR GOT [PERSON_NAME] CARTES MAR DONES" at bounding box center [134, 145] width 125 height 4
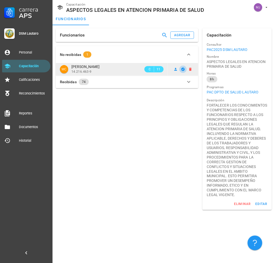
click at [183, 68] on icon "button" at bounding box center [182, 68] width 3 height 3
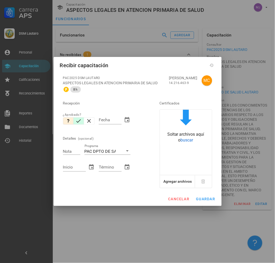
click at [83, 119] on button "button" at bounding box center [78, 120] width 10 height 7
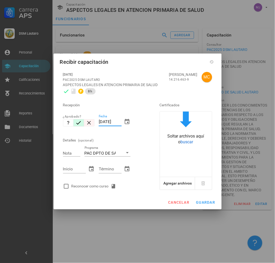
drag, startPoint x: 120, startPoint y: 122, endPoint x: 93, endPoint y: 124, distance: 26.8
click at [93, 124] on div "Recepción ¿Aprobado? Fecha [DATE] Detalles (opcional) Nota Programa PAC DPTO DE…" at bounding box center [104, 144] width 86 height 95
click at [93, 191] on div "Reconocer como curso" at bounding box center [104, 186] width 86 height 10
click at [94, 186] on div "Reconocer como curso" at bounding box center [94, 186] width 47 height 6
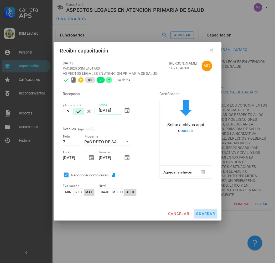
click at [202, 213] on span "guardar" at bounding box center [205, 214] width 19 height 4
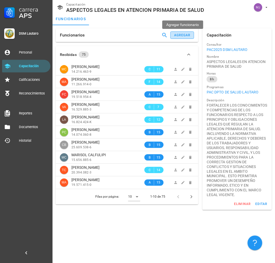
click at [186, 31] on button "agregar" at bounding box center [182, 34] width 24 height 7
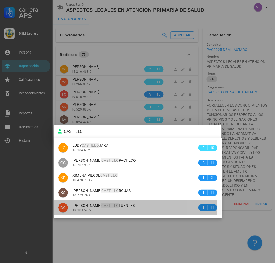
click at [98, 208] on div "18.103.587-0" at bounding box center [134, 210] width 125 height 4
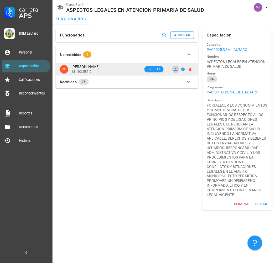
click at [173, 68] on icon at bounding box center [175, 69] width 4 height 4
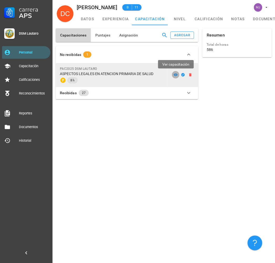
click at [174, 76] on icon at bounding box center [175, 75] width 4 height 4
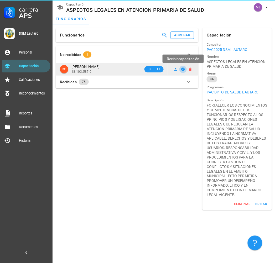
click at [182, 69] on icon "button" at bounding box center [183, 69] width 4 height 4
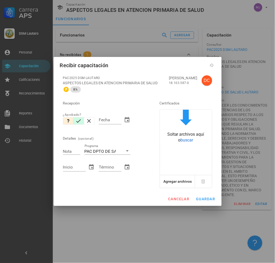
click at [81, 121] on icon "button" at bounding box center [78, 121] width 6 height 6
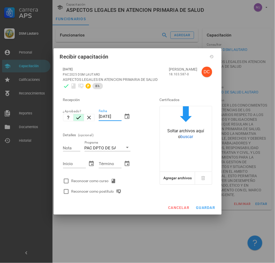
drag, startPoint x: 120, startPoint y: 116, endPoint x: 48, endPoint y: 120, distance: 72.5
click at [48, 120] on div "Carrera APS DSM Lautaro Personal Capacitación Calificaciones Reconocimientos Re…" at bounding box center [137, 131] width 275 height 263
click at [85, 179] on div "Reconocer como curso" at bounding box center [94, 181] width 47 height 6
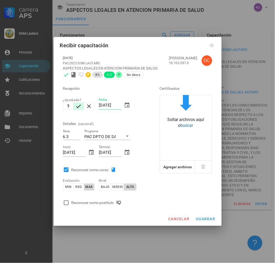
click at [96, 200] on div "Reconocer como postítulo" at bounding box center [97, 203] width 52 height 6
click at [201, 215] on button "guardar" at bounding box center [206, 218] width 24 height 9
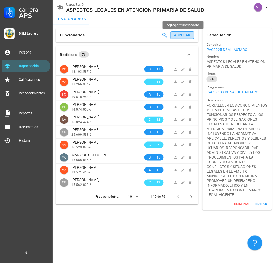
click at [174, 37] on button "agregar" at bounding box center [182, 34] width 24 height 7
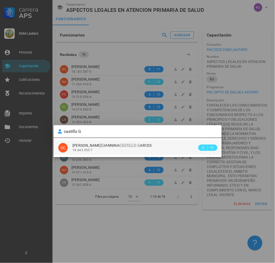
click at [119, 145] on mark "CASTILLO" at bounding box center [127, 145] width 17 height 4
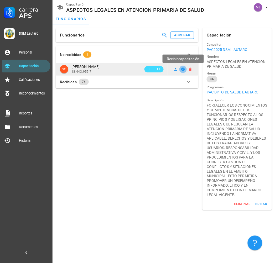
click at [181, 68] on icon "button" at bounding box center [183, 69] width 4 height 4
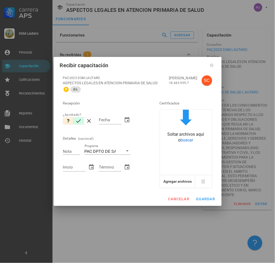
click at [78, 121] on icon "button" at bounding box center [78, 121] width 6 height 6
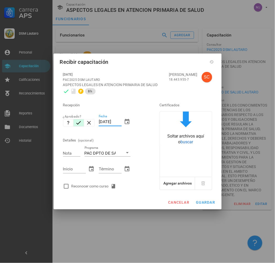
drag, startPoint x: 121, startPoint y: 121, endPoint x: 56, endPoint y: 118, distance: 65.1
click at [56, 118] on div "[DATE] PAC2025 DSM LAUTARO ASPECTOS LEGALES EN ATENCION PRIMARIA DE SALUD 8 h […" at bounding box center [138, 132] width 168 height 127
click at [98, 188] on div "Reconocer como curso" at bounding box center [94, 186] width 47 height 6
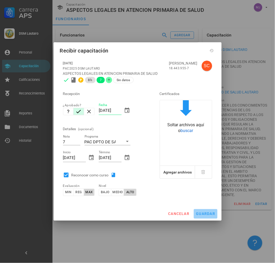
click at [201, 210] on button "guardar" at bounding box center [206, 213] width 24 height 9
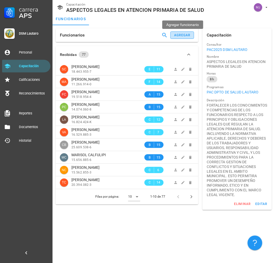
click at [178, 37] on button "agregar" at bounding box center [182, 34] width 24 height 7
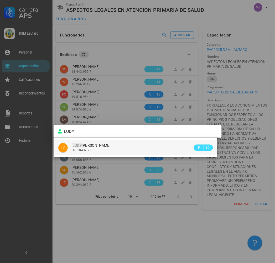
click at [138, 151] on div "16.184.612-0" at bounding box center [132, 150] width 120 height 4
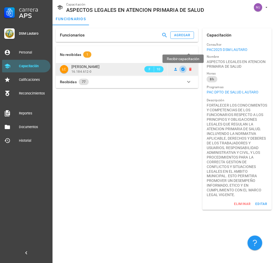
click at [181, 67] on icon "button" at bounding box center [183, 69] width 4 height 4
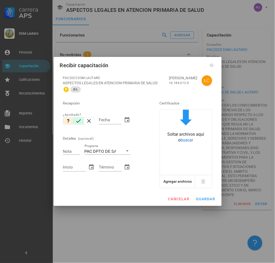
click at [76, 119] on icon "button" at bounding box center [78, 121] width 6 height 6
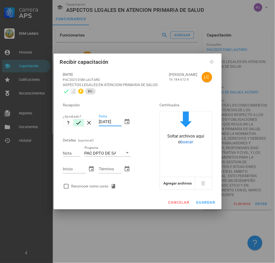
drag, startPoint x: 121, startPoint y: 121, endPoint x: 83, endPoint y: 124, distance: 38.4
click at [83, 124] on div "Recepción ¿Aprobado? Fecha [DATE] Detalles (opcional) Nota Programa PAC DPTO DE…" at bounding box center [104, 144] width 86 height 95
click at [110, 166] on input "[DATE]" at bounding box center [110, 169] width 23 height 8
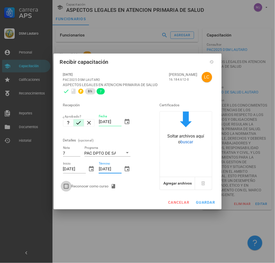
click at [65, 189] on div at bounding box center [66, 186] width 9 height 9
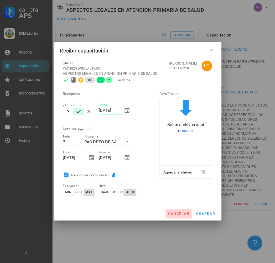
click at [184, 215] on span "cancelar" at bounding box center [179, 214] width 22 height 4
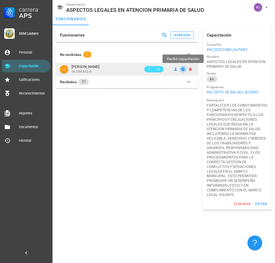
click at [183, 70] on icon "button" at bounding box center [183, 69] width 4 height 4
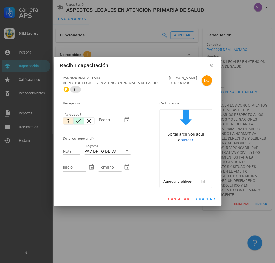
click at [76, 120] on icon "button" at bounding box center [78, 121] width 6 height 6
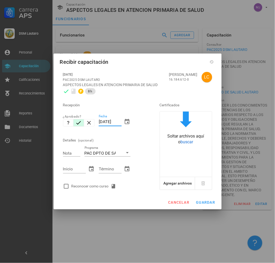
drag, startPoint x: 121, startPoint y: 122, endPoint x: 52, endPoint y: 124, distance: 68.5
click at [52, 125] on div "Carrera APS DSM Lautaro Personal Capacitación Calificaciones Reconocimientos Re…" at bounding box center [137, 131] width 275 height 263
click at [96, 188] on div "Reconocer como curso" at bounding box center [94, 186] width 47 height 6
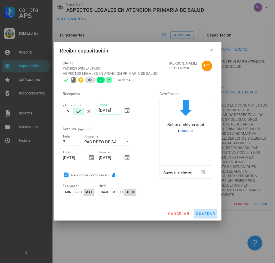
click at [206, 214] on span "guardar" at bounding box center [205, 214] width 19 height 4
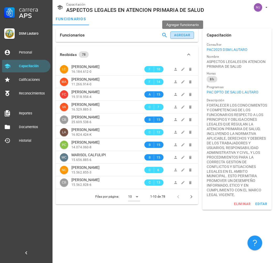
click at [174, 33] on div "agregar" at bounding box center [182, 35] width 17 height 4
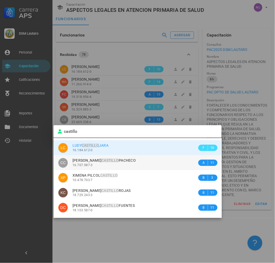
click at [134, 168] on div "[PERSON_NAME] 16.707.987-3" at bounding box center [134, 162] width 125 height 15
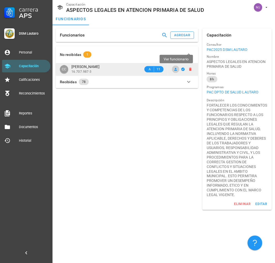
click at [173, 69] on icon at bounding box center [175, 69] width 4 height 4
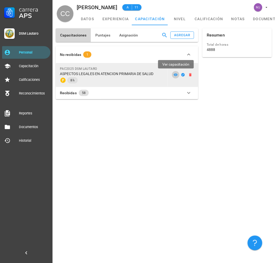
click at [177, 74] on icon at bounding box center [176, 74] width 4 height 3
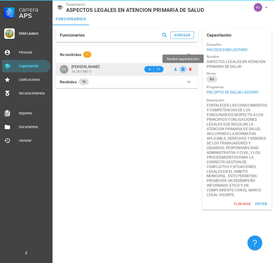
click at [184, 68] on icon "button" at bounding box center [183, 69] width 4 height 4
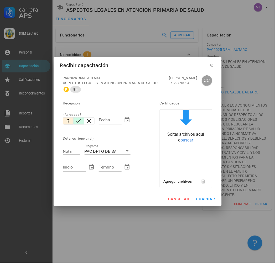
click at [81, 121] on icon "button" at bounding box center [78, 121] width 6 height 6
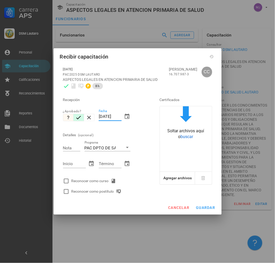
drag, startPoint x: 119, startPoint y: 115, endPoint x: 66, endPoint y: 116, distance: 53.8
click at [66, 116] on div "Recepción ¿Aprobado? Fecha [DATE] Detalles (opcional) Nota Programa PAC DPTO DE…" at bounding box center [104, 143] width 86 height 105
click at [99, 181] on div "Reconocer como curso" at bounding box center [94, 181] width 47 height 6
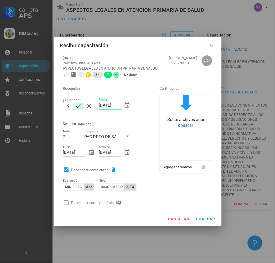
click at [108, 197] on div "Nivel bajo medio alto" at bounding box center [115, 186] width 36 height 23
click at [111, 202] on div "Reconocer como postítulo" at bounding box center [97, 203] width 52 height 6
drag, startPoint x: 233, startPoint y: 219, endPoint x: 229, endPoint y: 222, distance: 5.0
click at [232, 219] on div at bounding box center [137, 131] width 275 height 263
click at [205, 216] on button "guardar" at bounding box center [206, 218] width 24 height 9
